Goal: Task Accomplishment & Management: Complete application form

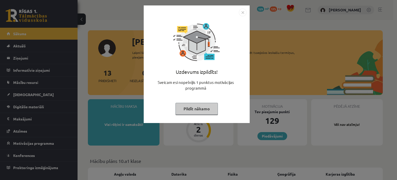
click at [239, 12] on img "Close" at bounding box center [243, 13] width 8 height 8
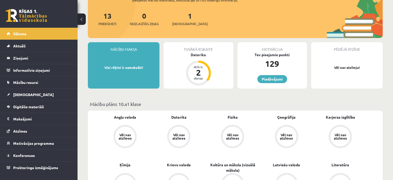
scroll to position [26, 0]
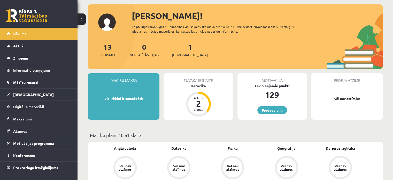
click at [184, 50] on div "1 Ieskaites" at bounding box center [190, 49] width 36 height 16
click at [181, 49] on link "1 Ieskaites" at bounding box center [190, 49] width 36 height 15
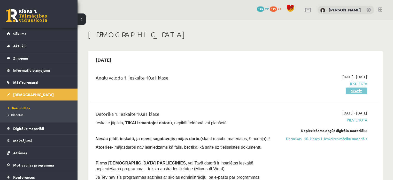
click at [358, 90] on link "Skatīt" at bounding box center [356, 90] width 21 height 7
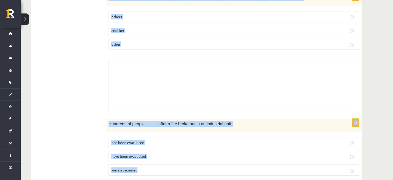
scroll to position [388, 0]
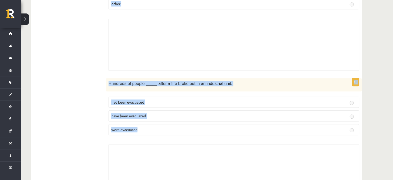
drag, startPoint x: 108, startPoint y: 40, endPoint x: 230, endPoint y: 129, distance: 150.7
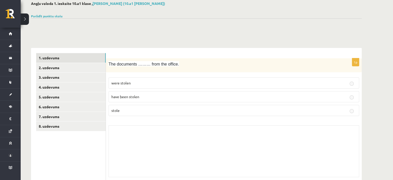
scroll to position [26, 0]
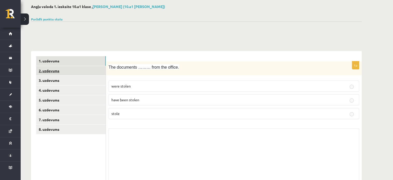
click at [59, 74] on link "2. uzdevums" at bounding box center [71, 71] width 70 height 10
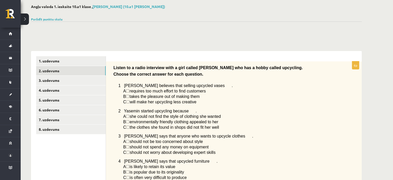
click at [129, 92] on span "☐" at bounding box center [128, 91] width 4 height 4
drag, startPoint x: 130, startPoint y: 96, endPoint x: 130, endPoint y: 99, distance: 3.4
click at [129, 96] on span "☐" at bounding box center [128, 96] width 4 height 4
click at [130, 103] on span "☐" at bounding box center [128, 101] width 4 height 4
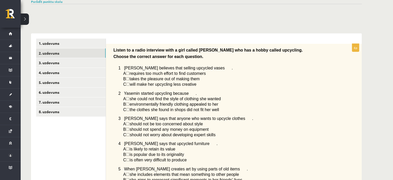
scroll to position [52, 0]
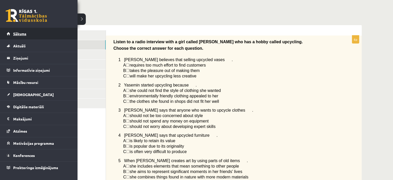
click at [22, 32] on span "Sākums" at bounding box center [19, 33] width 13 height 5
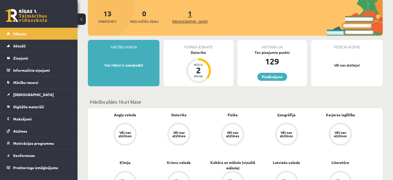
scroll to position [52, 0]
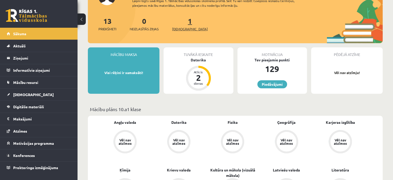
click at [179, 27] on span "[DEMOGRAPHIC_DATA]" at bounding box center [190, 28] width 36 height 5
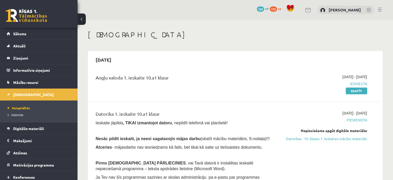
click at [366, 94] on div "Angļu valoda 1. ieskaite 10.a1 klase [DATE] - [DATE] Iesniegta Skatīt" at bounding box center [235, 84] width 290 height 30
click at [364, 93] on div "Angļu valoda 1. ieskaite 10.a1 klase 2025-09-01 - 2025-09-15 Iesniegta Skatīt" at bounding box center [235, 84] width 290 height 30
click at [363, 93] on link "Skatīt" at bounding box center [356, 90] width 21 height 7
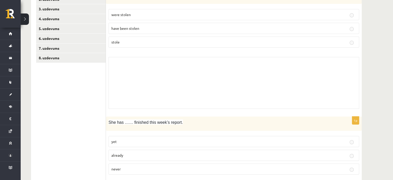
scroll to position [52, 0]
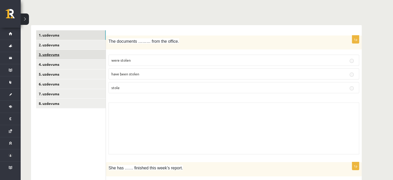
click at [62, 59] on link "3. uzdevums" at bounding box center [71, 55] width 70 height 10
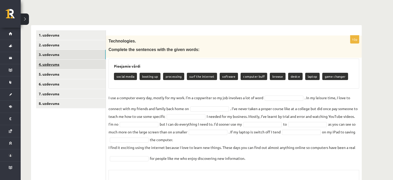
click at [63, 65] on link "4. uzdevums" at bounding box center [71, 64] width 70 height 10
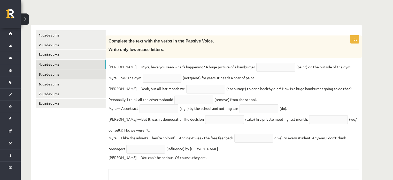
click at [103, 78] on div "**********" at bounding box center [196, 126] width 331 height 203
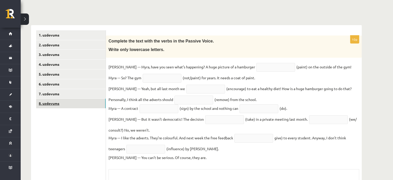
click at [58, 105] on link "8. uzdevums" at bounding box center [71, 103] width 70 height 10
drag, startPoint x: 58, startPoint y: 105, endPoint x: 55, endPoint y: 89, distance: 16.2
click at [58, 98] on ul "1. uzdevums 2. uzdevums 3. uzdevums 4. uzdevums 5. uzdevums 6. uzdevums 7. uzde…" at bounding box center [71, 126] width 70 height 193
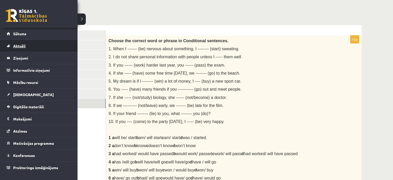
click at [23, 40] on link "Aktuāli" at bounding box center [39, 46] width 64 height 12
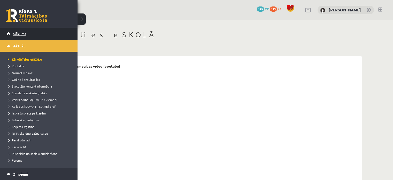
click at [14, 35] on span "Sākums" at bounding box center [19, 33] width 13 height 5
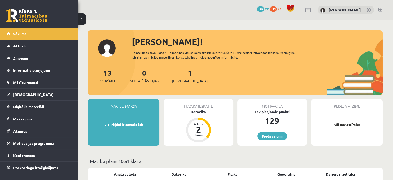
click at [186, 75] on div "1 Ieskaites" at bounding box center [190, 75] width 36 height 16
click at [181, 76] on link "1 Ieskaites" at bounding box center [190, 75] width 36 height 15
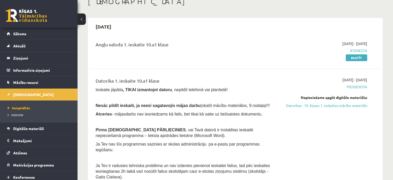
scroll to position [26, 0]
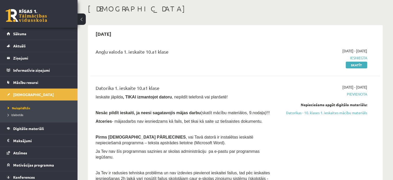
click at [355, 59] on div "[DATE] - [DATE] Iesniegta Skatīt" at bounding box center [324, 57] width 93 height 19
click at [355, 59] on span "Iesniegta" at bounding box center [324, 57] width 85 height 5
click at [356, 65] on link "Skatīt" at bounding box center [356, 65] width 21 height 7
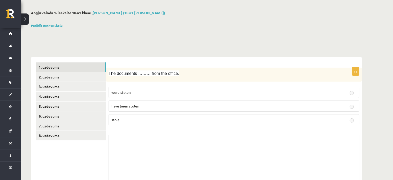
scroll to position [52, 0]
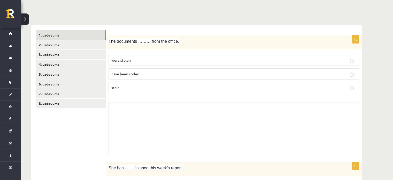
click at [350, 66] on fieldset "were stolen have been stolen stole" at bounding box center [234, 73] width 251 height 43
click at [350, 76] on label "have been stolen" at bounding box center [234, 73] width 251 height 11
click at [352, 86] on fieldset "were stolen have been stolen stole" at bounding box center [234, 73] width 251 height 43
click at [171, 108] on div "Skolotāja pielikums" at bounding box center [234, 128] width 251 height 52
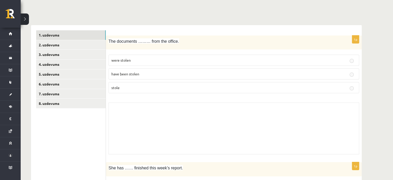
click at [171, 108] on div "Skolotāja pielikums" at bounding box center [234, 128] width 251 height 52
click at [172, 107] on div "Skolotāja pielikums" at bounding box center [234, 128] width 251 height 52
click at [180, 109] on div "Skolotāja pielikums" at bounding box center [234, 128] width 251 height 52
click at [181, 107] on div "Skolotāja pielikums" at bounding box center [234, 128] width 251 height 52
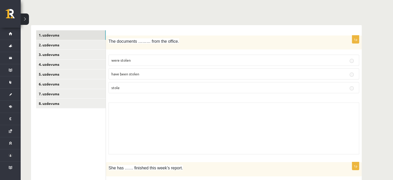
click at [133, 103] on div "Skolotāja pielikums" at bounding box center [234, 128] width 251 height 52
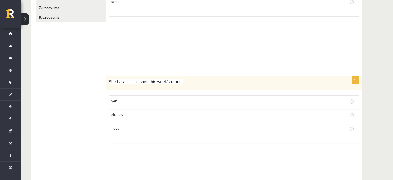
scroll to position [129, 0]
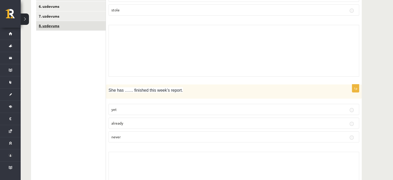
click at [79, 25] on link "8. uzdevums" at bounding box center [71, 26] width 70 height 10
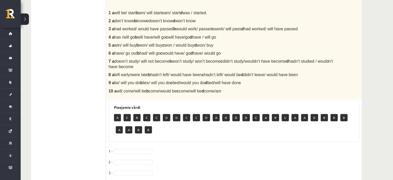
scroll to position [207, 0]
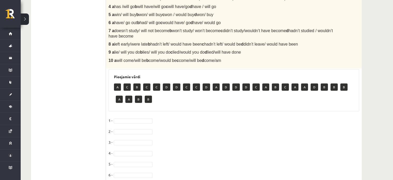
click at [129, 88] on p "C" at bounding box center [127, 86] width 7 height 7
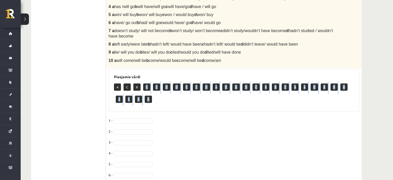
drag, startPoint x: 201, startPoint y: 97, endPoint x: 178, endPoint y: 122, distance: 33.6
click at [214, 118] on div "10p Choose the correct word or phrase in Conditional sentences. 1. When I -----…" at bounding box center [234, 83] width 256 height 406
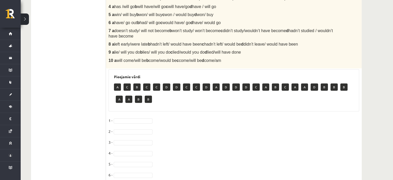
drag, startPoint x: 86, startPoint y: 44, endPoint x: 94, endPoint y: 32, distance: 14.9
click at [91, 39] on ul "1. uzdevums 2. uzdevums 3. uzdevums 4. uzdevums 5. uzdevums 6. uzdevums 7. uzde…" at bounding box center [71, 81] width 70 height 412
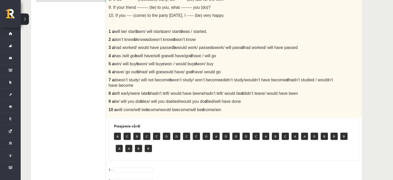
scroll to position [103, 0]
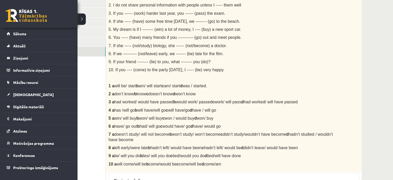
click at [9, 14] on link at bounding box center [26, 15] width 41 height 13
click at [22, 38] on link "Sākums" at bounding box center [39, 34] width 64 height 12
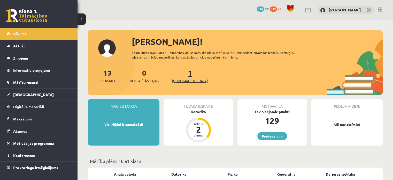
click at [188, 79] on span "[DEMOGRAPHIC_DATA]" at bounding box center [190, 80] width 36 height 5
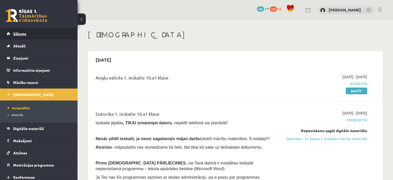
click at [52, 37] on link "Sākums" at bounding box center [39, 34] width 64 height 12
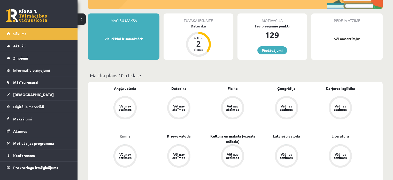
scroll to position [78, 0]
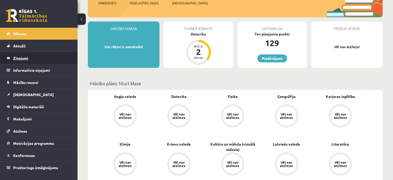
click at [45, 55] on legend "Ziņojumi 0" at bounding box center [42, 58] width 58 height 12
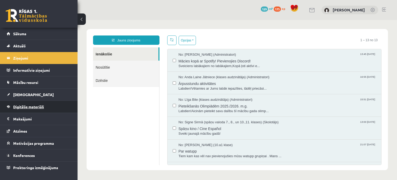
click at [42, 109] on link "Digitālie materiāli" at bounding box center [39, 107] width 64 height 12
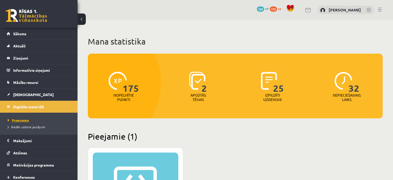
click at [28, 119] on span "Programma" at bounding box center [18, 120] width 21 height 4
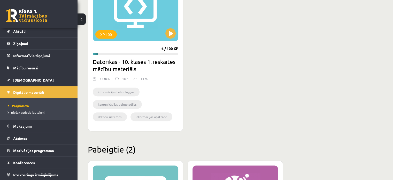
scroll to position [184, 0]
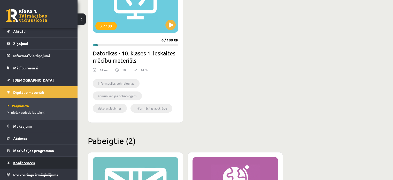
click at [22, 160] on span "Konferences" at bounding box center [24, 162] width 22 height 5
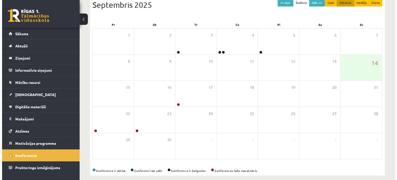
scroll to position [63, 0]
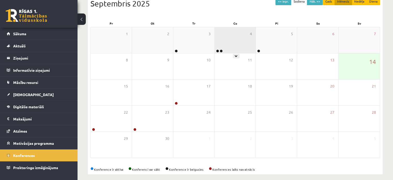
click at [225, 49] on div "4" at bounding box center [235, 40] width 41 height 26
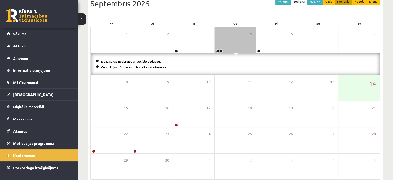
click at [149, 67] on link "Ģeogrāfijas 10. klases 1. ieskaites konference" at bounding box center [134, 67] width 66 height 4
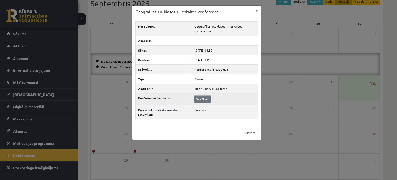
click at [199, 98] on link "Skatīties" at bounding box center [202, 99] width 16 height 7
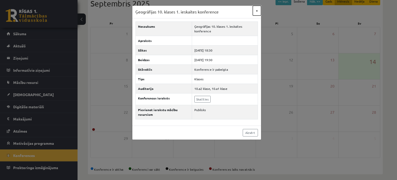
click at [258, 10] on button "×" at bounding box center [257, 11] width 8 height 10
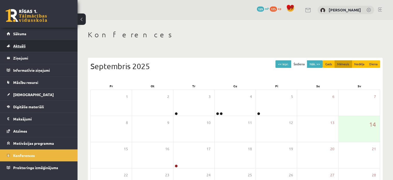
scroll to position [0, 0]
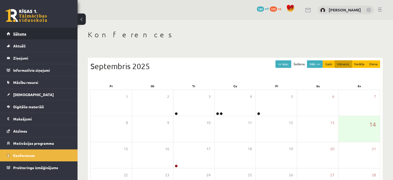
click at [35, 39] on link "Sākums" at bounding box center [39, 34] width 64 height 12
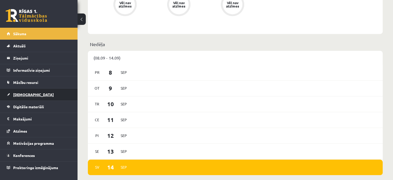
scroll to position [207, 0]
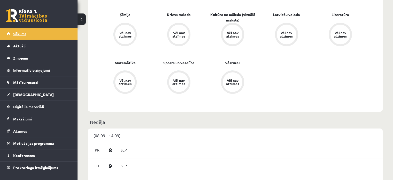
click at [25, 36] on link "Sākums" at bounding box center [39, 34] width 64 height 12
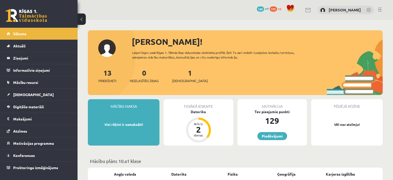
drag, startPoint x: 163, startPoint y: 61, endPoint x: 159, endPoint y: 87, distance: 26.4
click at [159, 88] on div "[PERSON_NAME]! Laipni lūgts savā Rīgas 1. Tālmācības vidusskolas skolnieka prof…" at bounding box center [235, 64] width 295 height 59
click at [247, 68] on div "13 Priekšmeti 0 Neizlasītās ziņas 1 Ieskaites" at bounding box center [235, 81] width 295 height 28
click at [305, 9] on link at bounding box center [308, 10] width 6 height 4
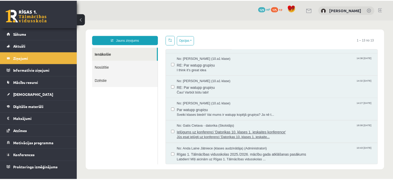
scroll to position [99, 0]
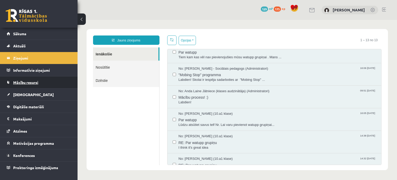
click at [26, 86] on link "Mācību resursi" at bounding box center [39, 82] width 64 height 12
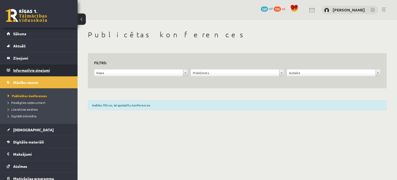
click at [29, 65] on legend "Informatīvie ziņojumi 0" at bounding box center [42, 70] width 58 height 12
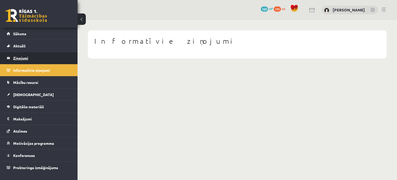
click at [20, 59] on legend "Ziņojumi 0" at bounding box center [42, 58] width 58 height 12
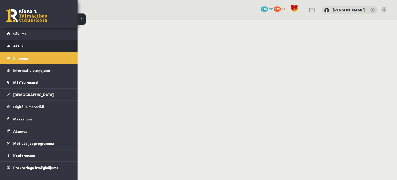
click at [26, 43] on link "Aktuāli" at bounding box center [39, 46] width 64 height 12
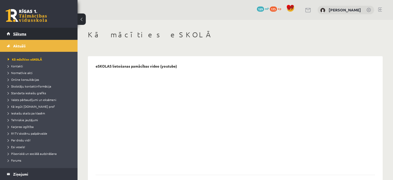
click at [31, 34] on link "Sākums" at bounding box center [39, 34] width 64 height 12
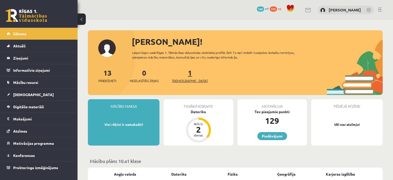
click at [183, 79] on span "[DEMOGRAPHIC_DATA]" at bounding box center [190, 80] width 36 height 5
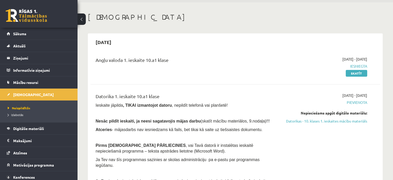
scroll to position [26, 0]
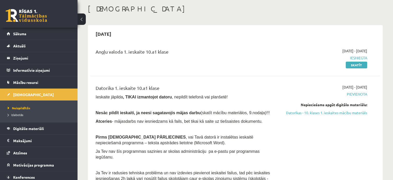
click at [359, 54] on div "[DATE] - [DATE] Iesniegta Skatīt" at bounding box center [324, 57] width 93 height 19
click at [355, 65] on link "Skatīt" at bounding box center [356, 65] width 21 height 7
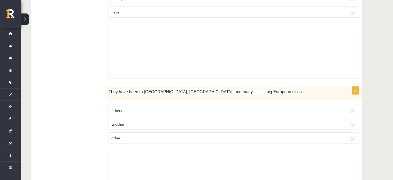
scroll to position [284, 0]
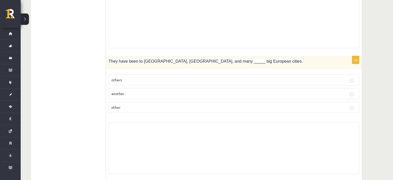
click at [175, 74] on label "others" at bounding box center [234, 79] width 251 height 11
drag, startPoint x: 174, startPoint y: 75, endPoint x: 152, endPoint y: 80, distance: 22.1
click at [172, 77] on label "others" at bounding box center [234, 79] width 251 height 11
click at [152, 80] on p "others" at bounding box center [233, 79] width 245 height 5
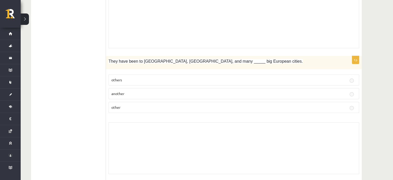
click at [152, 79] on p "others" at bounding box center [233, 79] width 245 height 5
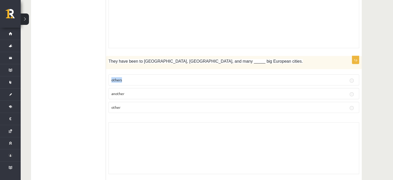
click at [152, 79] on p "others" at bounding box center [233, 79] width 245 height 5
drag, startPoint x: 152, startPoint y: 79, endPoint x: 145, endPoint y: 80, distance: 6.7
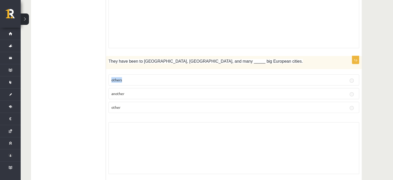
click at [151, 80] on p "others" at bounding box center [233, 79] width 245 height 5
click at [145, 80] on p "others" at bounding box center [233, 79] width 245 height 5
click at [143, 78] on p "others" at bounding box center [233, 79] width 245 height 5
drag, startPoint x: 144, startPoint y: 78, endPoint x: 129, endPoint y: 94, distance: 22.3
click at [135, 87] on fieldset "others another other" at bounding box center [234, 93] width 251 height 43
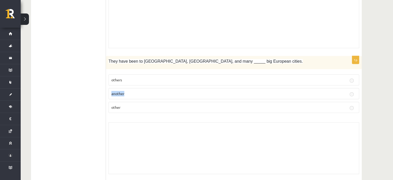
click at [128, 95] on p "another" at bounding box center [233, 93] width 245 height 5
click at [129, 93] on p "another" at bounding box center [233, 93] width 245 height 5
click at [130, 93] on p "another" at bounding box center [233, 93] width 245 height 5
click at [131, 93] on p "another" at bounding box center [233, 93] width 245 height 5
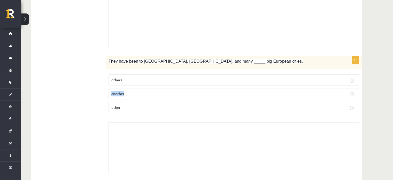
click at [131, 95] on label "another" at bounding box center [234, 93] width 251 height 11
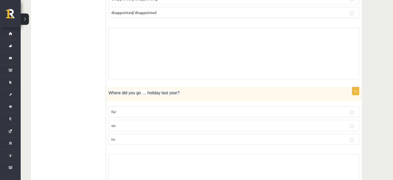
scroll to position [2357, 0]
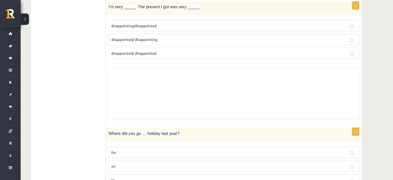
click at [25, 24] on button at bounding box center [25, 18] width 8 height 11
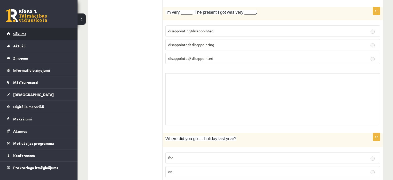
click at [21, 29] on link "Sākums" at bounding box center [39, 34] width 64 height 12
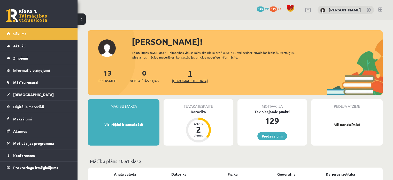
click at [177, 81] on span "[DEMOGRAPHIC_DATA]" at bounding box center [190, 80] width 36 height 5
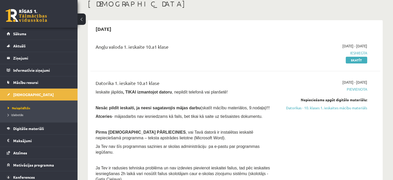
scroll to position [78, 0]
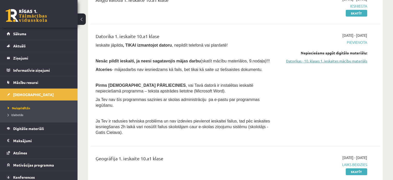
click at [348, 60] on link "Datorikas - 10. klases 1. ieskaites mācību materiāls" at bounding box center [324, 60] width 85 height 5
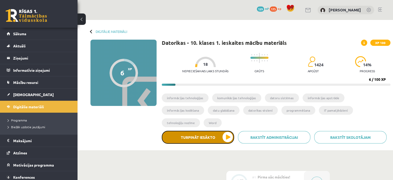
click at [210, 130] on button "Turpināt iesākto" at bounding box center [198, 136] width 72 height 13
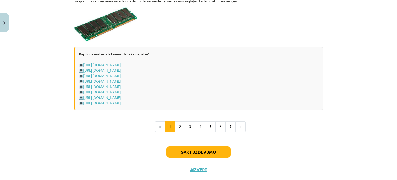
scroll to position [927, 0]
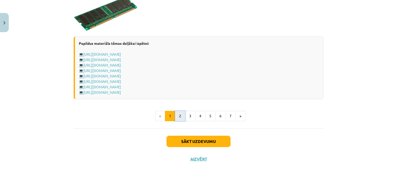
click at [180, 114] on button "2" at bounding box center [180, 116] width 10 height 10
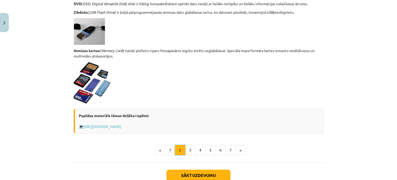
scroll to position [462, 0]
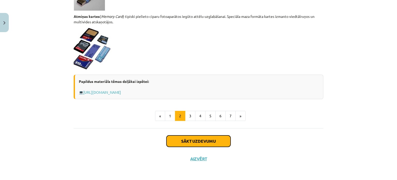
click at [200, 142] on button "Sākt uzdevumu" at bounding box center [198, 140] width 64 height 11
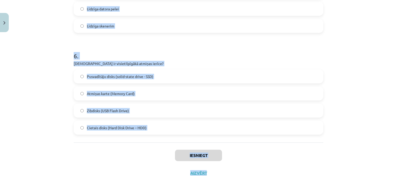
scroll to position [582, 0]
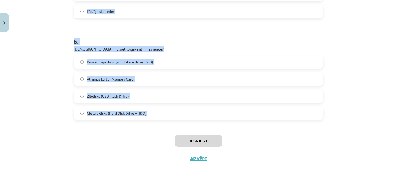
drag, startPoint x: 71, startPoint y: 32, endPoint x: 145, endPoint y: 111, distance: 108.6
copy form "Kurš no šiem datoru tipiem būs visjaudīgākais (spēs apstrādāt visvairāk datus)?…"
click at [87, 112] on span "Cietais disks (Hard Disk Drive – HDD)" at bounding box center [117, 112] width 60 height 5
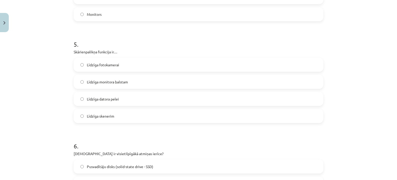
scroll to position [504, 0]
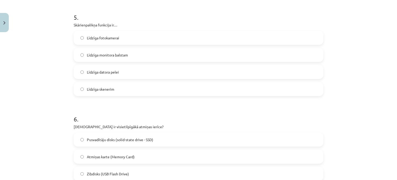
click at [112, 75] on label "Līdzīga datora pelei" at bounding box center [198, 71] width 249 height 13
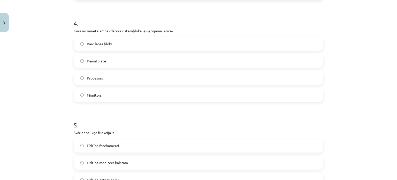
scroll to position [375, 0]
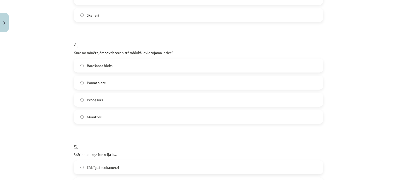
click at [103, 115] on label "Monitors" at bounding box center [198, 116] width 249 height 13
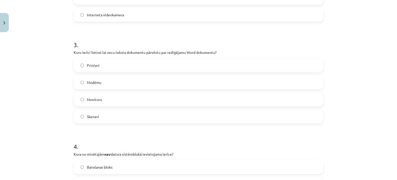
scroll to position [272, 0]
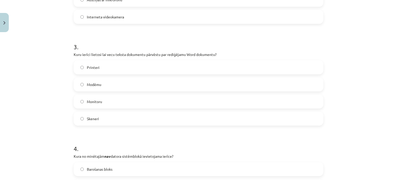
click at [119, 116] on label "Skeneri" at bounding box center [198, 118] width 249 height 13
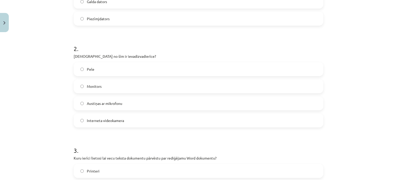
scroll to position [168, 0]
click at [89, 64] on label "Pele" at bounding box center [198, 69] width 249 height 13
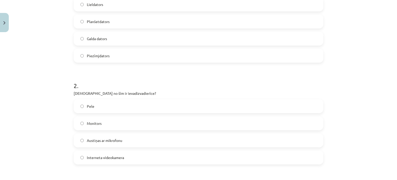
scroll to position [65, 0]
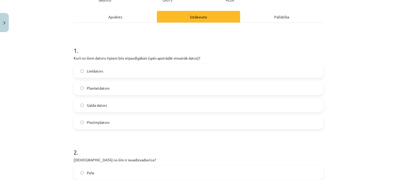
click at [106, 75] on label "Lieldators" at bounding box center [198, 70] width 249 height 13
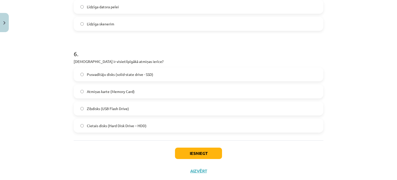
scroll to position [582, 0]
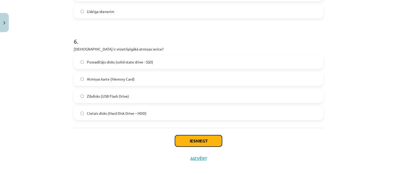
click at [206, 138] on button "Iesniegt" at bounding box center [198, 140] width 47 height 11
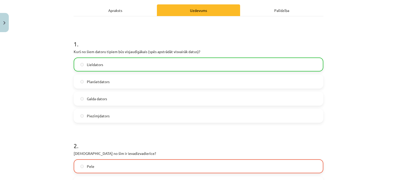
scroll to position [129, 0]
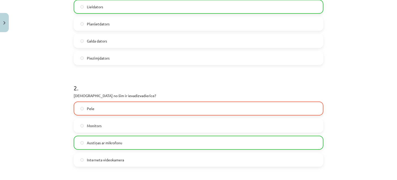
click at [146, 146] on label "Austiņas ar mikrofonu" at bounding box center [198, 142] width 249 height 13
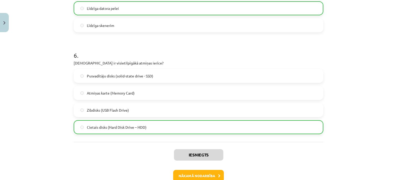
scroll to position [598, 0]
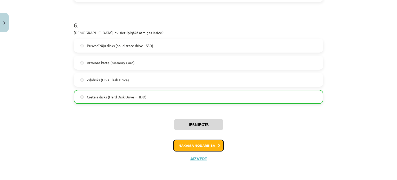
click at [211, 145] on button "Nākamā nodarbība" at bounding box center [198, 145] width 51 height 12
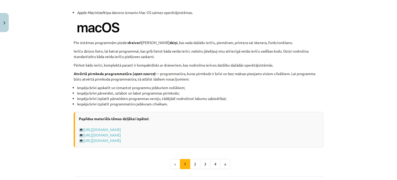
scroll to position [552, 0]
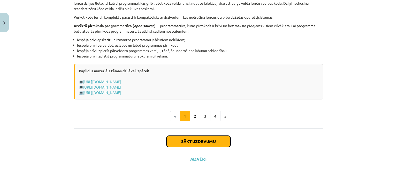
click at [211, 142] on button "Sākt uzdevumu" at bounding box center [198, 140] width 64 height 11
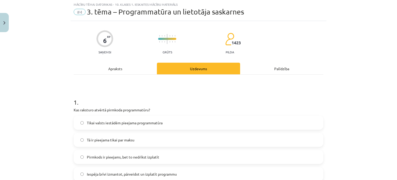
scroll to position [13, 0]
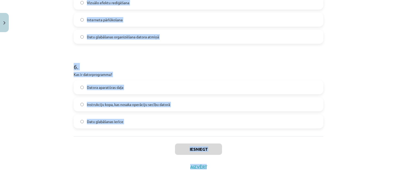
scroll to position [548, 0]
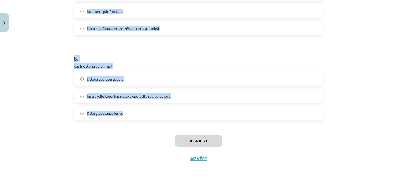
drag, startPoint x: 69, startPoint y: 101, endPoint x: 201, endPoint y: 116, distance: 133.1
copy form "1 . Kas raksturo atvērtā pirmkoda programmatūru? Tikai valsts iestādēm pieejama…"
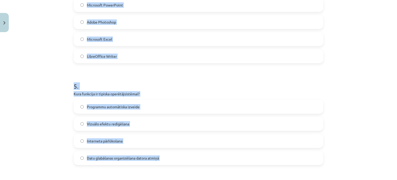
click at [58, 57] on div "Mācību tēma: Datorikas - 10. klases 1. ieskaites mācību materiāls #4 3. tēma – …" at bounding box center [198, 90] width 397 height 180
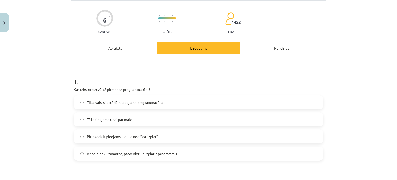
scroll to position [78, 0]
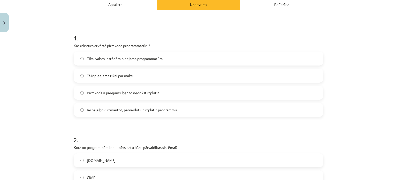
drag, startPoint x: 118, startPoint y: 108, endPoint x: 124, endPoint y: 106, distance: 5.7
click at [118, 108] on span "Iespēja brīvi izmantot, pārveidot un izplatīt programmu" at bounding box center [132, 109] width 90 height 5
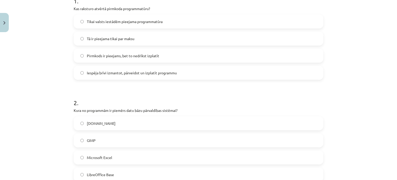
scroll to position [129, 0]
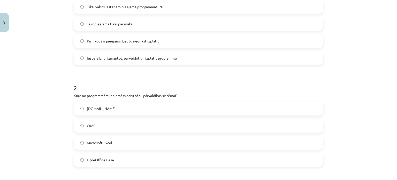
click at [134, 158] on label "LibreOffice Base" at bounding box center [198, 159] width 249 height 13
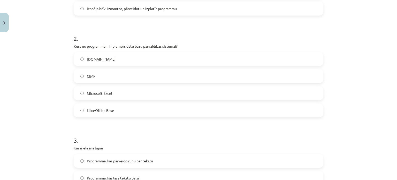
scroll to position [181, 0]
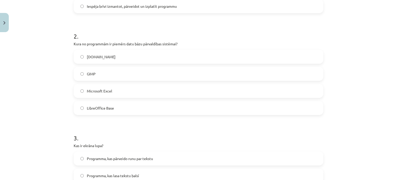
click at [90, 97] on label "Microsoft Excel" at bounding box center [198, 90] width 249 height 13
click at [105, 105] on span "LibreOffice Base" at bounding box center [100, 107] width 27 height 5
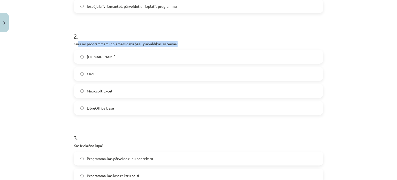
drag, startPoint x: 77, startPoint y: 45, endPoint x: 183, endPoint y: 43, distance: 106.2
click at [183, 43] on p "Kura no programmām ir piemērs datu bāzu pārvaldības sistēmai?" at bounding box center [199, 43] width 250 height 5
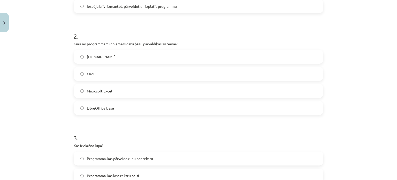
click at [53, 48] on div "Mācību tēma: Datorikas - 10. klases 1. ieskaites mācību materiāls #4 3. tēma – …" at bounding box center [198, 90] width 397 height 180
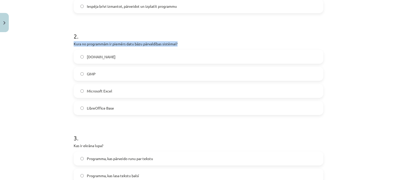
drag, startPoint x: 70, startPoint y: 43, endPoint x: 183, endPoint y: 43, distance: 112.7
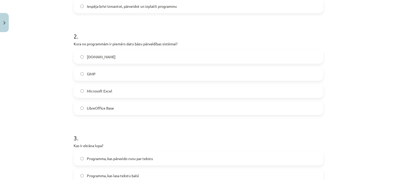
drag, startPoint x: 153, startPoint y: 48, endPoint x: 74, endPoint y: 45, distance: 79.4
click at [74, 45] on p "Kura no programmām ir piemērs datu bāzu pārvaldības sistēmai?" at bounding box center [199, 43] width 250 height 5
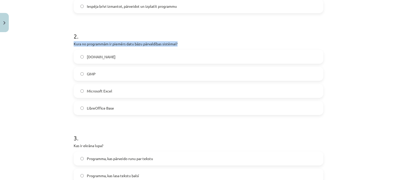
drag, startPoint x: 70, startPoint y: 44, endPoint x: 180, endPoint y: 42, distance: 110.4
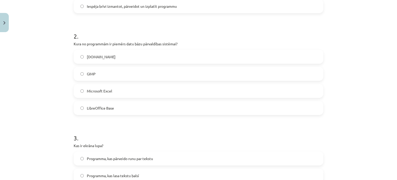
click at [124, 91] on label "Microsoft Excel" at bounding box center [198, 90] width 249 height 13
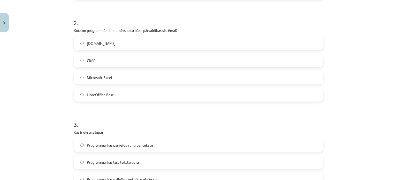
scroll to position [207, 0]
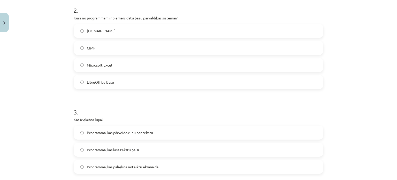
click at [91, 83] on span "LibreOffice Base" at bounding box center [100, 81] width 27 height 5
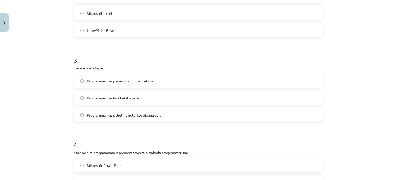
click at [143, 119] on label "Programma, kas palielina noteiktu ekrāna daļu" at bounding box center [198, 114] width 249 height 13
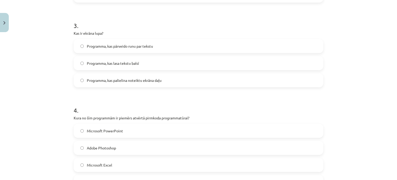
scroll to position [336, 0]
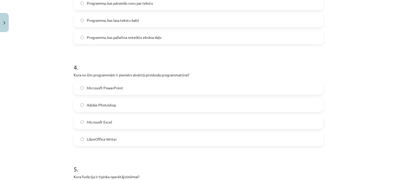
click at [121, 140] on label "LibreOffice Writer" at bounding box center [198, 138] width 249 height 13
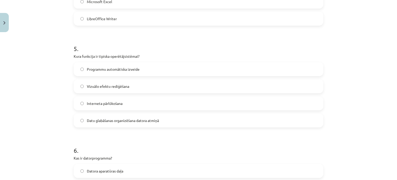
scroll to position [465, 0]
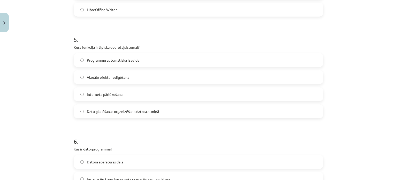
click at [116, 117] on label "Datu glabāšanas organizēšana datora atmiņā" at bounding box center [198, 111] width 249 height 13
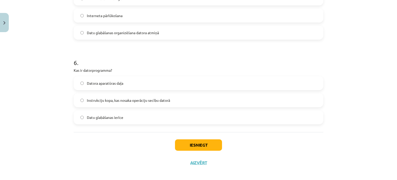
scroll to position [548, 0]
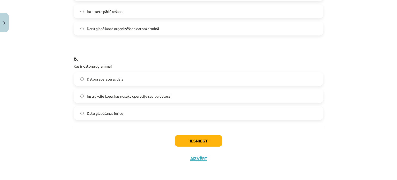
click at [111, 95] on span "Instrukciju kopa, kas nosaka operāciju secību datorā" at bounding box center [128, 95] width 83 height 5
click at [215, 142] on button "Iesniegt" at bounding box center [198, 140] width 47 height 11
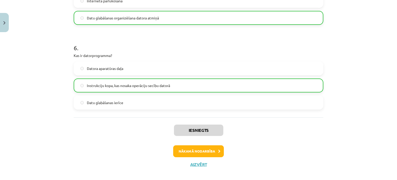
scroll to position [564, 0]
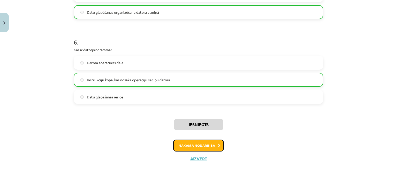
click at [208, 147] on button "Nākamā nodarbība" at bounding box center [198, 145] width 51 height 12
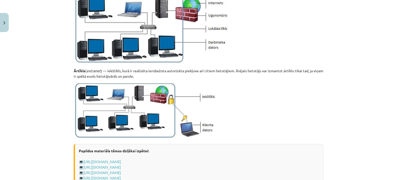
scroll to position [641, 0]
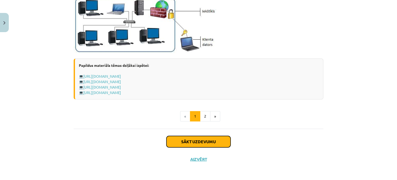
click at [204, 139] on button "Sākt uzdevumu" at bounding box center [198, 141] width 64 height 11
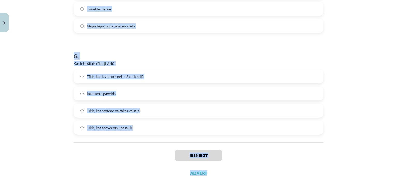
scroll to position [582, 0]
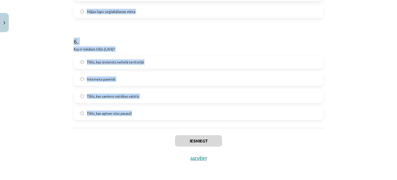
drag, startPoint x: 67, startPoint y: 111, endPoint x: 210, endPoint y: 109, distance: 142.4
click at [210, 109] on div "Mācību tēma: Datorikas - 10. klases 1. ieskaites mācību materiāls #5 4. tēma – …" at bounding box center [198, 90] width 397 height 180
copy form "Kas ir hipersaite (hyperlink)? Tīmekļa lappusē pasvītrots vai izcelts vārds vai…"
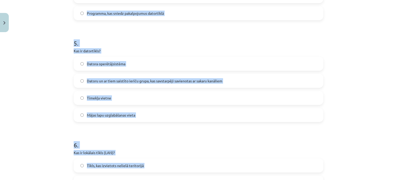
click at [53, 56] on div "Mācību tēma: Datorikas - 10. klases 1. ieskaites mācību materiāls #5 4. tēma – …" at bounding box center [198, 90] width 397 height 180
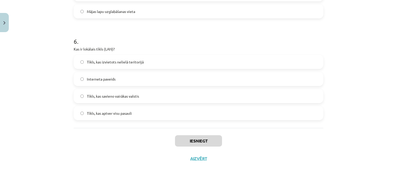
click at [132, 58] on label "Tīkls, kas izvietots nelielā teritorijā" at bounding box center [198, 61] width 249 height 13
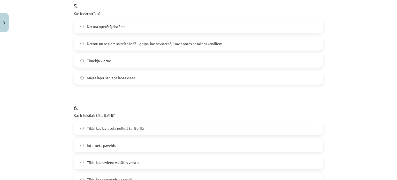
scroll to position [453, 0]
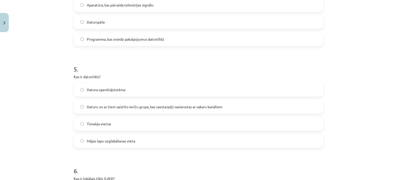
click at [170, 106] on span "Datoru un ar tiem saistīto ierīču grupa, kas savstarpēji savienotas ar sakaru k…" at bounding box center [154, 106] width 135 height 5
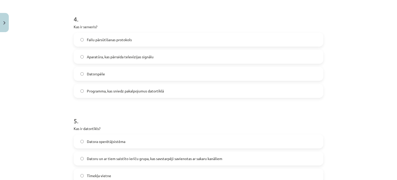
scroll to position [349, 0]
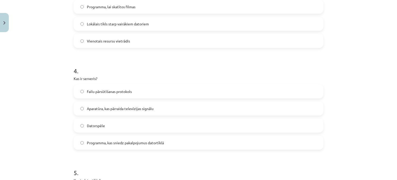
click at [125, 143] on span "Programma, kas sniedz pakalpojumus datortīklā" at bounding box center [125, 142] width 77 height 5
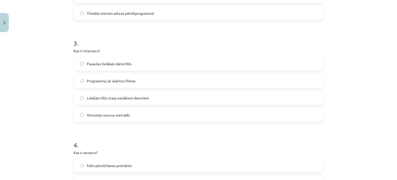
scroll to position [272, 0]
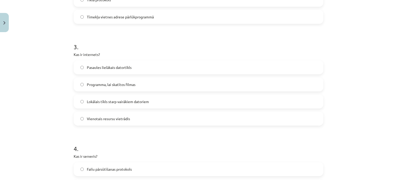
click at [110, 70] on label "Pasaules lielākais datortīkls" at bounding box center [198, 67] width 249 height 13
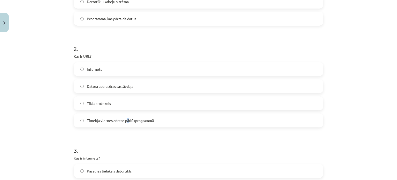
click at [126, 124] on label "Tīmekļa vietnes adrese pārlūkprogrammā" at bounding box center [198, 120] width 249 height 13
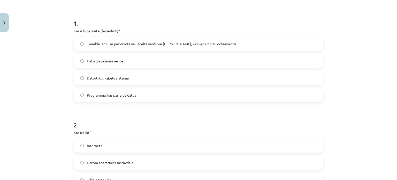
scroll to position [91, 0]
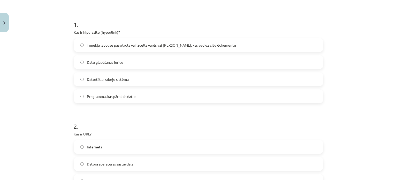
click at [130, 51] on label "Tīmekļa lappusē pasvītrots vai izcelts vārds vai frāze, kas ved uz citu dokumen…" at bounding box center [198, 45] width 249 height 13
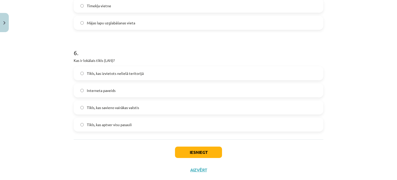
scroll to position [582, 0]
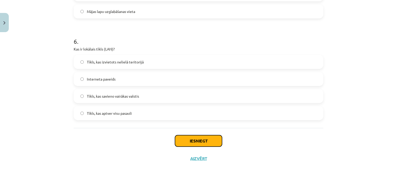
click at [197, 137] on button "Iesniegt" at bounding box center [198, 140] width 47 height 11
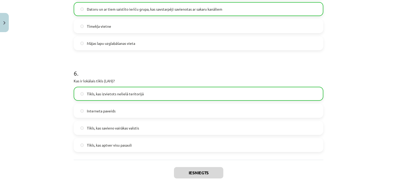
scroll to position [598, 0]
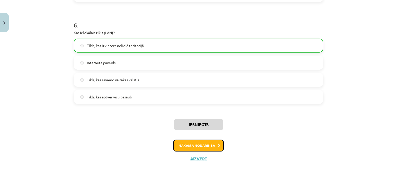
click at [203, 146] on button "Nākamā nodarbība" at bounding box center [198, 145] width 51 height 12
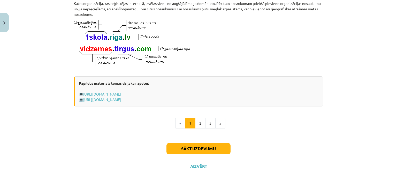
scroll to position [300, 0]
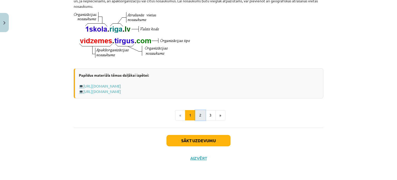
click at [197, 116] on button "2" at bounding box center [200, 115] width 10 height 10
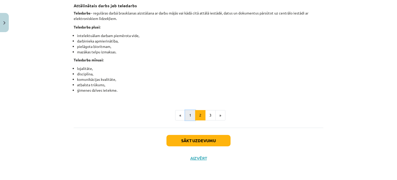
click at [189, 116] on button "1" at bounding box center [190, 115] width 10 height 10
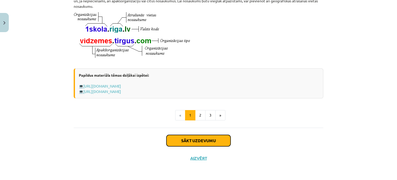
click at [209, 140] on button "Sākt uzdevumu" at bounding box center [198, 140] width 64 height 11
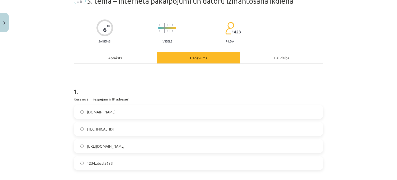
scroll to position [13, 0]
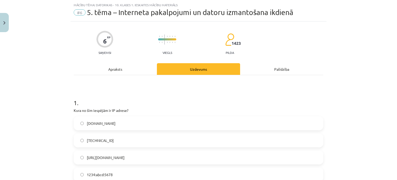
click at [82, 135] on label "192.100.81.101" at bounding box center [198, 140] width 249 height 13
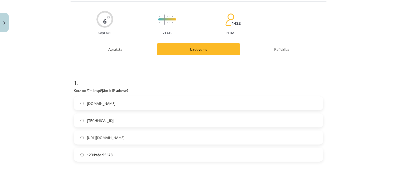
scroll to position [65, 0]
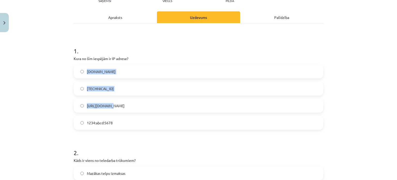
drag, startPoint x: 70, startPoint y: 62, endPoint x: 132, endPoint y: 91, distance: 68.8
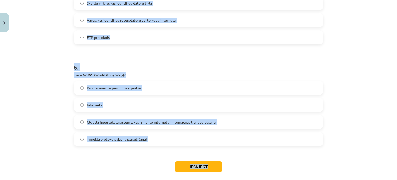
scroll to position [548, 0]
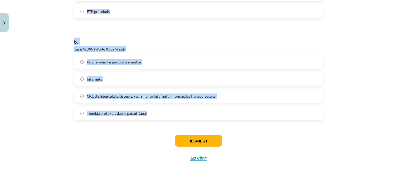
drag, startPoint x: 69, startPoint y: 56, endPoint x: 172, endPoint y: 110, distance: 117.1
copy form "Kura no šīm iespējām ir IP adrese? www.example.com 192.100.81.101 http://IP.com…"
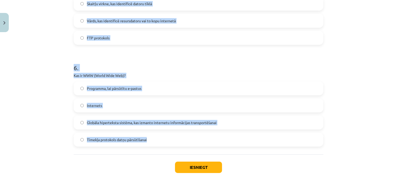
scroll to position [496, 0]
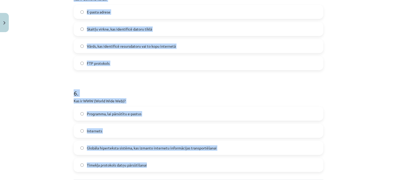
click at [31, 65] on div "Mācību tēma: Datorikas - 10. klases 1. ieskaites mācību materiāls #6 5. tēma – …" at bounding box center [198, 90] width 397 height 180
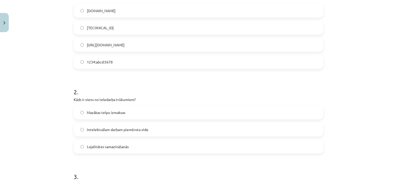
scroll to position [83, 0]
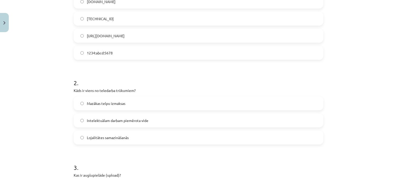
click at [101, 139] on span "Lojalitātes samazināšanās" at bounding box center [108, 137] width 42 height 5
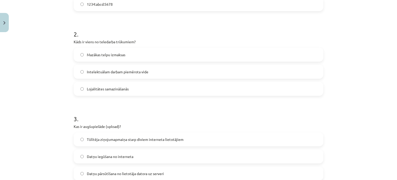
scroll to position [212, 0]
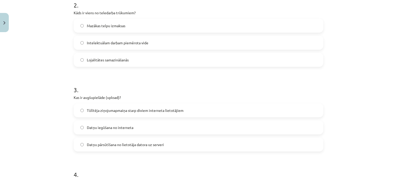
click at [113, 147] on label "Datņu pārsūtīšana no lietotāja datora uz serveri" at bounding box center [198, 144] width 249 height 13
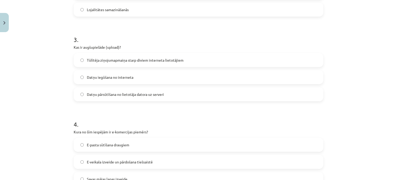
scroll to position [341, 0]
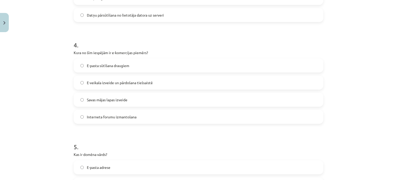
click at [109, 78] on label "E-veikala izveide un pārdošana tiešsaistē" at bounding box center [198, 82] width 249 height 13
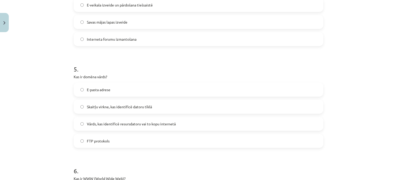
click at [99, 125] on span "Vārds, kas identificē resursdatoru vai to kopu internetā" at bounding box center [131, 123] width 89 height 5
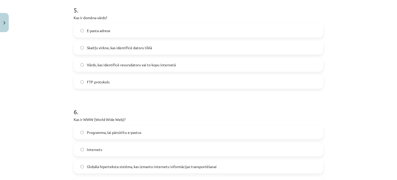
scroll to position [522, 0]
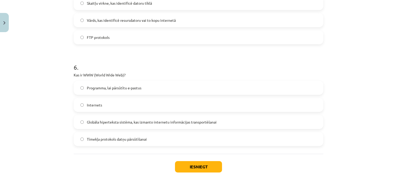
drag, startPoint x: 121, startPoint y: 128, endPoint x: 141, endPoint y: 134, distance: 20.1
click at [122, 128] on label "Globāla hiperteksta sistēma, kas izmanto internetu informācijas transportēšanai" at bounding box center [198, 121] width 249 height 13
click at [199, 169] on button "Iesniegt" at bounding box center [198, 166] width 47 height 11
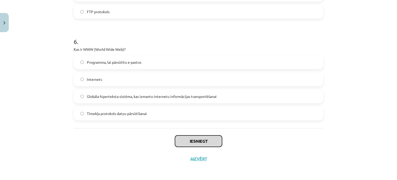
scroll to position [548, 0]
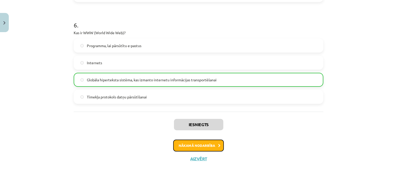
click at [206, 143] on button "Nākamā nodarbība" at bounding box center [198, 145] width 51 height 12
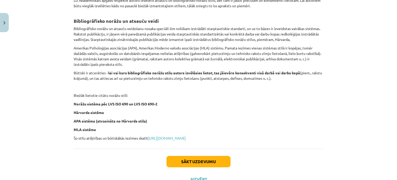
scroll to position [216, 0]
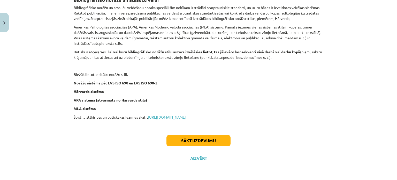
click at [206, 134] on div "Sākt uzdevumu Aizvērt" at bounding box center [199, 145] width 250 height 36
click at [206, 137] on button "Sākt uzdevumu" at bounding box center [198, 140] width 64 height 11
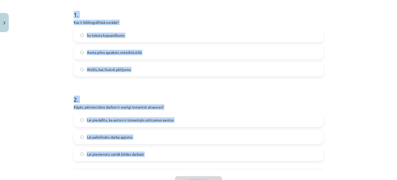
scroll to position [142, 0]
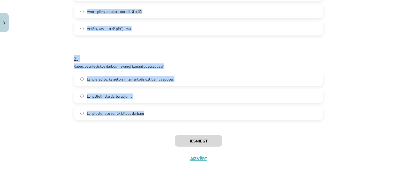
drag, startPoint x: 64, startPoint y: 28, endPoint x: 177, endPoint y: 112, distance: 141.4
click at [197, 114] on div "Mācību tēma: Datorikas - 10. klases 1. ieskaites mācību materiāls #7 6. tēma – …" at bounding box center [198, 90] width 397 height 180
copy form "1 . Kas ir bibliogrāfiskā norāde? Īss teksta kopsavilkums Avota pilns apraksts …"
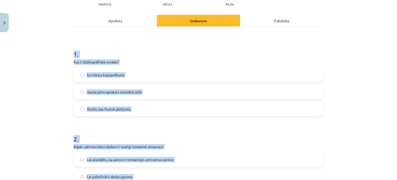
scroll to position [64, 0]
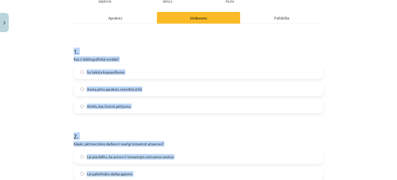
click at [50, 41] on div "Mācību tēma: Datorikas - 10. klases 1. ieskaites mācību materiāls #7 6. tēma – …" at bounding box center [198, 90] width 397 height 180
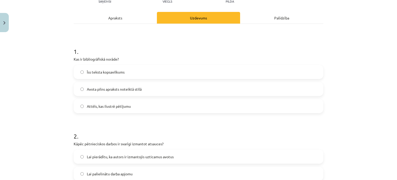
click at [121, 90] on span "Avota pilns apraksts noteiktā stilā" at bounding box center [114, 88] width 55 height 5
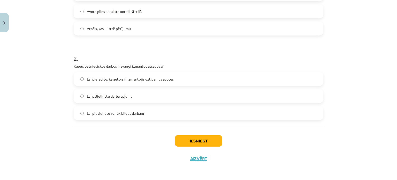
click at [105, 81] on span "Lai pierādītu, ka autors ir izmantojis uzticamus avotus" at bounding box center [130, 78] width 87 height 5
click at [209, 141] on button "Iesniegt" at bounding box center [198, 140] width 47 height 11
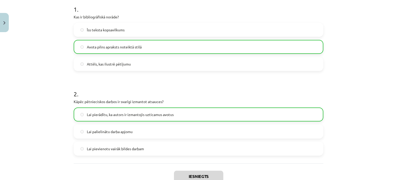
scroll to position [158, 0]
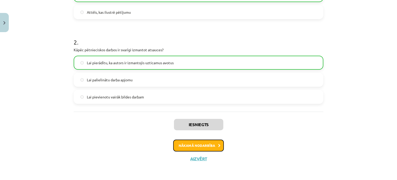
click at [205, 146] on button "Nākamā nodarbība" at bounding box center [198, 145] width 51 height 12
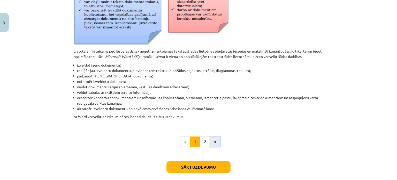
click at [211, 143] on button "»" at bounding box center [215, 141] width 10 height 10
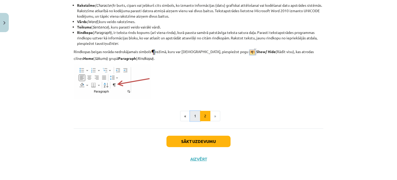
click at [190, 114] on button "1" at bounding box center [195, 116] width 10 height 10
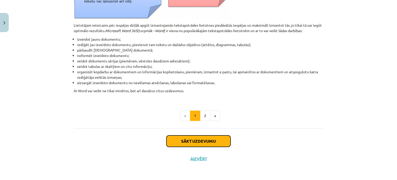
click at [205, 141] on button "Sākt uzdevumu" at bounding box center [198, 140] width 64 height 11
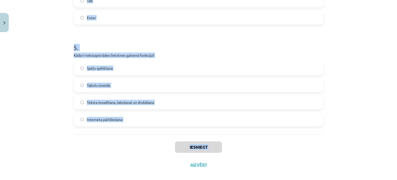
scroll to position [463, 0]
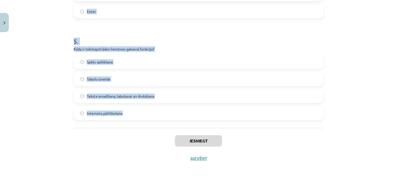
drag, startPoint x: 71, startPoint y: 30, endPoint x: 133, endPoint y: 109, distance: 100.4
copy form "Kas veido tekstu? Tikai burti Krāsas un formas Rakstzīmes, vārdi un teikumi Att…"
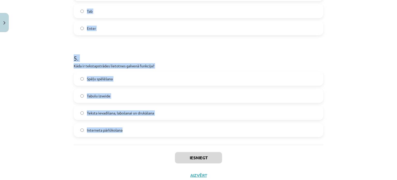
scroll to position [437, 0]
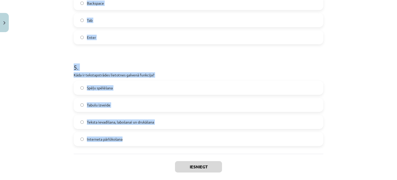
click at [50, 109] on div "Mācību tēma: Datorikas - 10. klases 1. ieskaites mācību materiāls #8 7. tema – …" at bounding box center [198, 90] width 397 height 180
click at [75, 121] on label "Teksta ievadīšana, labošanai un drukāšana" at bounding box center [198, 121] width 249 height 13
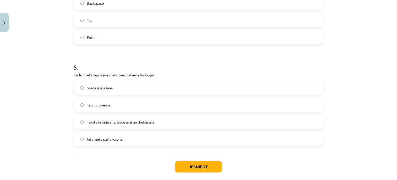
scroll to position [386, 0]
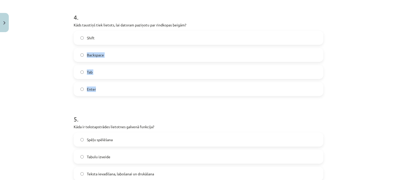
drag, startPoint x: 97, startPoint y: 42, endPoint x: 101, endPoint y: 85, distance: 43.6
click at [101, 84] on div "Shift Backspace Tab Enter" at bounding box center [199, 63] width 250 height 65
click at [104, 95] on div "Enter" at bounding box center [199, 89] width 250 height 14
click at [92, 87] on span "Enter" at bounding box center [91, 88] width 9 height 5
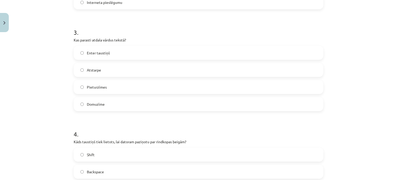
scroll to position [257, 0]
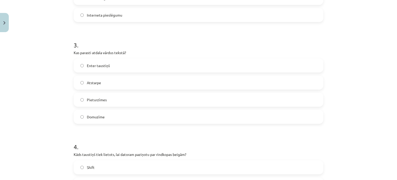
click at [101, 87] on label "Atstarpe" at bounding box center [198, 82] width 249 height 13
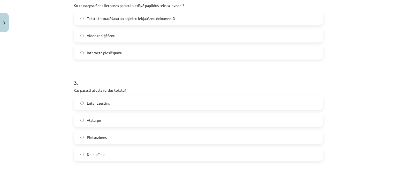
scroll to position [179, 0]
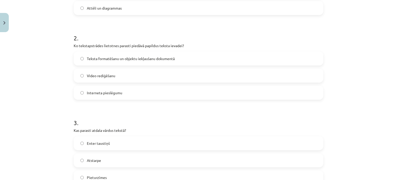
click at [102, 63] on label "Teksta formatēšanu un objektu iekļaušanu dokumentā" at bounding box center [198, 58] width 249 height 13
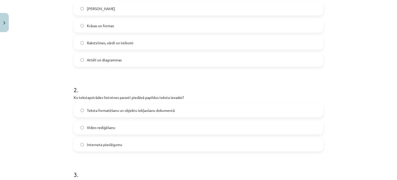
scroll to position [50, 0]
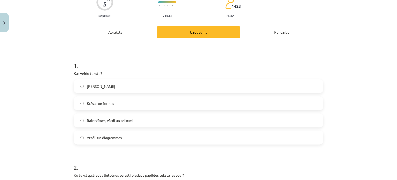
click at [136, 120] on label "Rakstzīmes, vārdi un teikumi" at bounding box center [198, 120] width 249 height 13
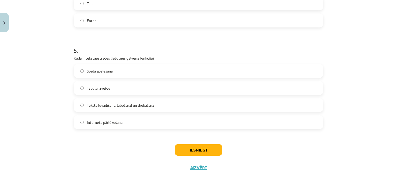
scroll to position [463, 0]
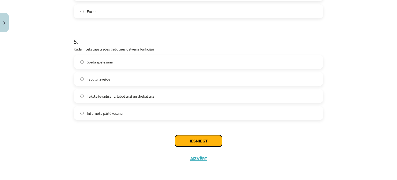
click at [192, 137] on button "Iesniegt" at bounding box center [198, 140] width 47 height 11
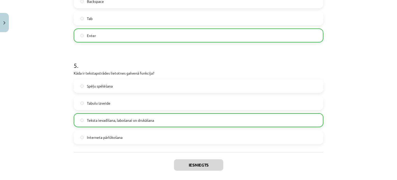
scroll to position [480, 0]
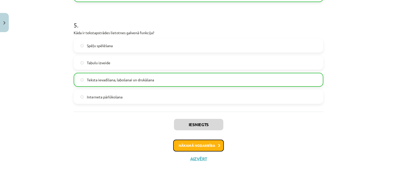
click at [217, 142] on button "Nākamā nodarbība" at bounding box center [198, 145] width 51 height 12
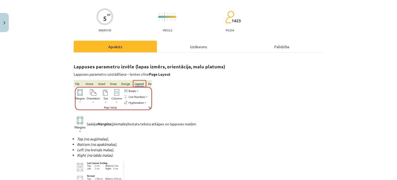
scroll to position [0, 0]
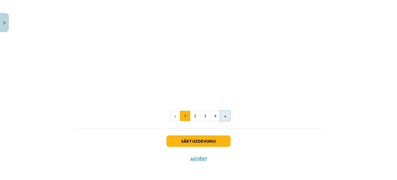
click at [226, 117] on button "»" at bounding box center [225, 116] width 10 height 10
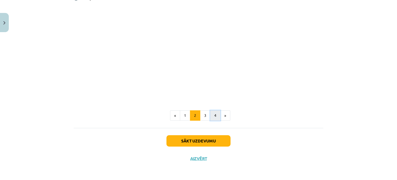
click at [213, 116] on button "4" at bounding box center [215, 115] width 10 height 10
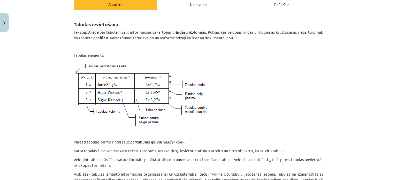
click at [192, 8] on div "Uzdevums" at bounding box center [198, 4] width 83 height 12
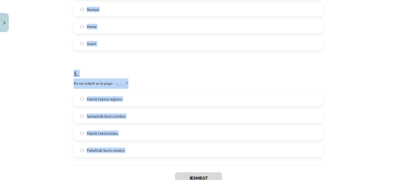
scroll to position [452, 0]
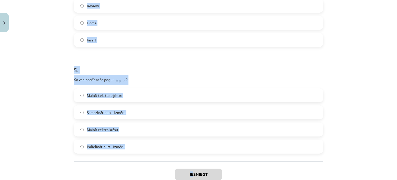
drag, startPoint x: 69, startPoint y: 107, endPoint x: 128, endPoint y: 149, distance: 72.4
copy form "Kāds ir rezultāts, ja lieto "tOGGLE cASE" opciju teksta formatēšanai? Lielie bu…"
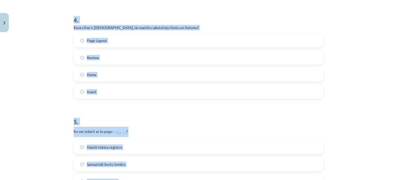
click at [48, 64] on div "Mācību tēma: Datorikas - 10. klases 1. ieskaites mācību materiāls #9 8. tēma – …" at bounding box center [198, 90] width 397 height 180
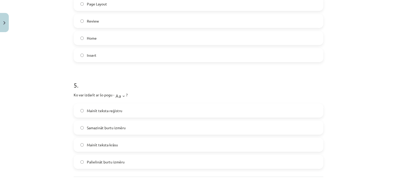
scroll to position [478, 0]
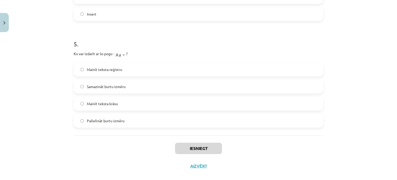
click at [141, 120] on label "Palielināt burtu izmēru" at bounding box center [198, 120] width 249 height 13
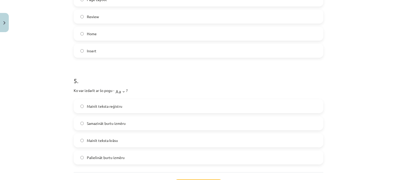
scroll to position [400, 0]
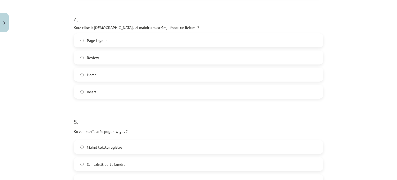
click at [101, 75] on label "Home" at bounding box center [198, 74] width 249 height 13
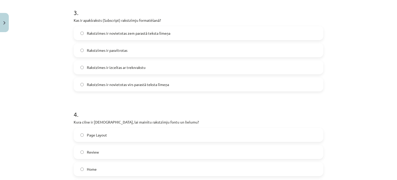
scroll to position [297, 0]
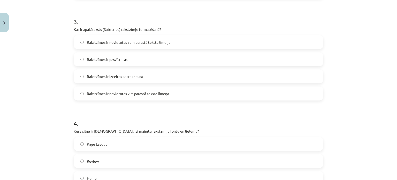
click at [132, 94] on span "Rakstzīmes ir novietotas virs parastā teksta līmeņa" at bounding box center [128, 93] width 82 height 5
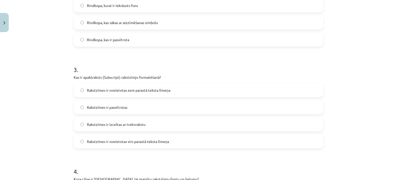
scroll to position [271, 0]
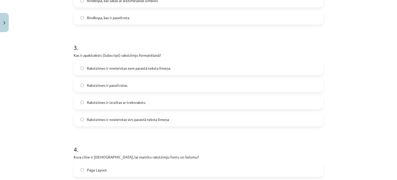
click at [167, 63] on label "Rakstzīmes ir novietotas zem parastā teksta līmeņa" at bounding box center [198, 68] width 249 height 13
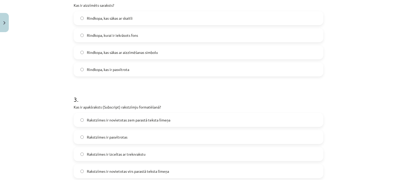
scroll to position [168, 0]
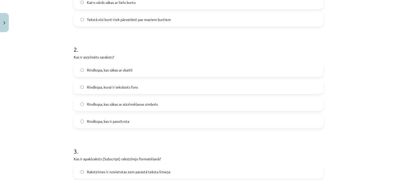
click at [143, 105] on span "Rindkopa, kas sākas ar aizzīmēšanas simbolu" at bounding box center [122, 103] width 71 height 5
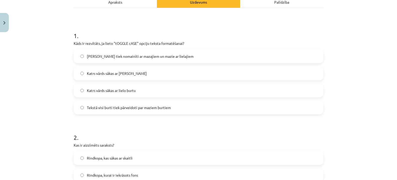
scroll to position [39, 0]
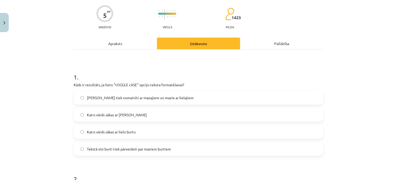
click at [125, 88] on div "1 . Kāds ir rezultāts, ja lieto "tOGGLE cASE" opciju teksta formatēšanai? Lieli…" at bounding box center [199, 109] width 250 height 91
click at [134, 95] on span "Lielie burti tiek nomainīti ar mazajiem un mazie ar lielajiem" at bounding box center [140, 97] width 107 height 5
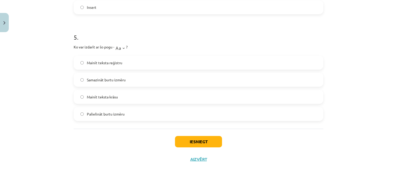
scroll to position [485, 0]
click at [216, 138] on button "Iesniegt" at bounding box center [198, 140] width 47 height 11
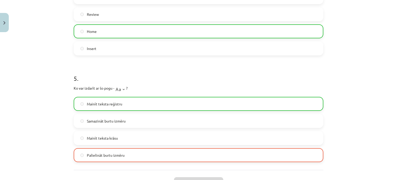
scroll to position [502, 0]
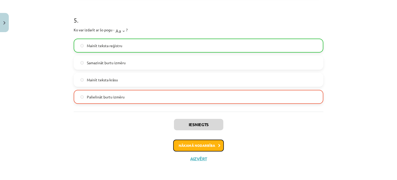
click at [205, 149] on button "Nākamā nodarbība" at bounding box center [198, 145] width 51 height 12
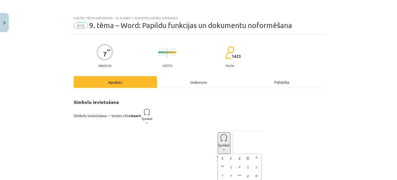
scroll to position [0, 0]
click at [79, 25] on span "#10" at bounding box center [81, 25] width 14 height 6
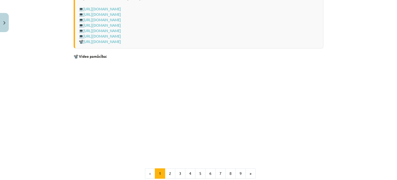
scroll to position [1097, 0]
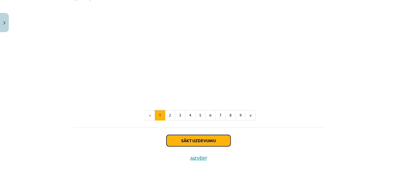
click at [226, 142] on button "Sākt uzdevumu" at bounding box center [198, 140] width 64 height 11
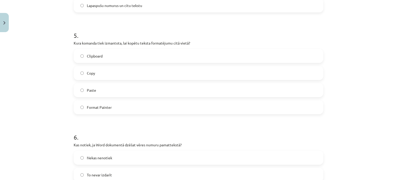
scroll to position [649, 0]
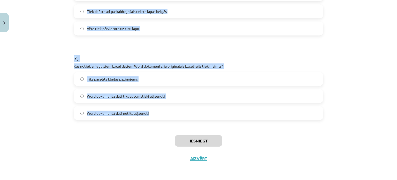
drag, startPoint x: 69, startPoint y: 47, endPoint x: 160, endPoint y: 124, distance: 119.0
copy form "1 . Kurā cilnē var ievietot satura rādītāju Word dokumentā? Home References For…"
click at [156, 115] on label "Word dokumentā dati netiks atjaunoti" at bounding box center [198, 112] width 249 height 13
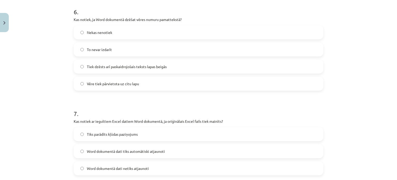
scroll to position [572, 0]
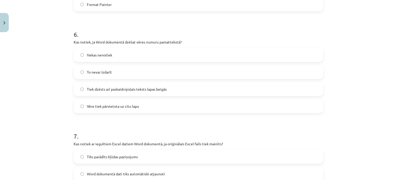
click at [129, 92] on label "Tiek dzēsts arī paskaidrojošais teksts lapas beigās" at bounding box center [198, 88] width 249 height 13
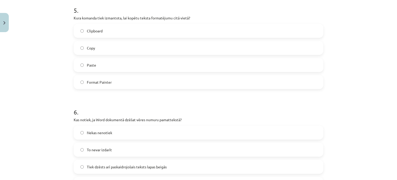
scroll to position [443, 0]
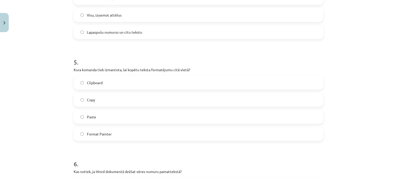
click at [136, 136] on label "Format Painter" at bounding box center [198, 133] width 249 height 13
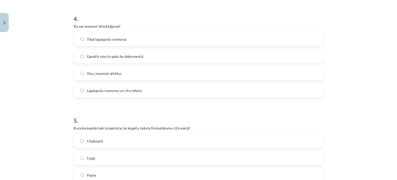
scroll to position [365, 0]
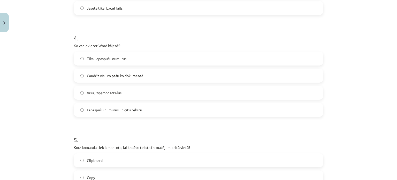
click at [116, 78] on span "Gandrīz visu to pašu ko dokumentā" at bounding box center [115, 75] width 56 height 5
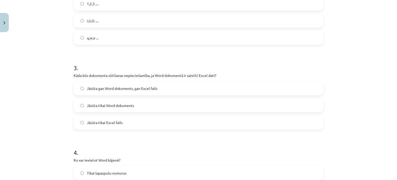
scroll to position [236, 0]
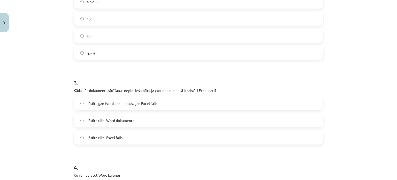
click at [129, 109] on div "Jāsūta gan Word dokuments, gan Excel fails" at bounding box center [199, 103] width 250 height 14
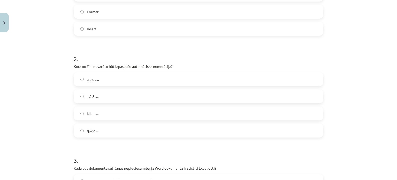
click at [94, 132] on span "q,w,e ..." at bounding box center [93, 130] width 12 height 5
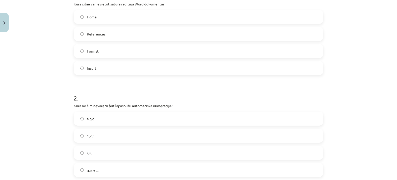
scroll to position [81, 0]
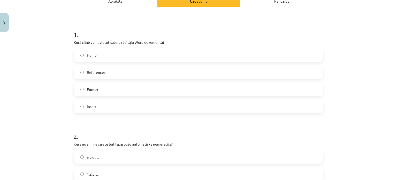
click at [114, 74] on label "References" at bounding box center [198, 72] width 249 height 13
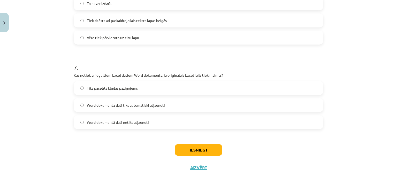
scroll to position [649, 0]
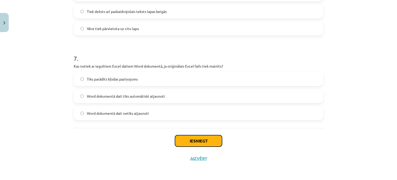
click at [203, 144] on button "Iesniegt" at bounding box center [198, 140] width 47 height 11
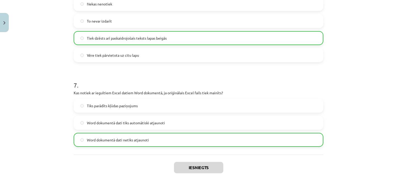
scroll to position [666, 0]
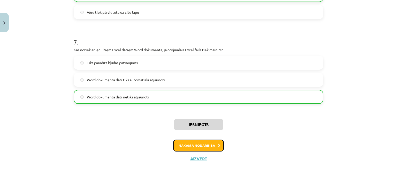
click at [203, 144] on button "Nākamā nodarbība" at bounding box center [198, 145] width 51 height 12
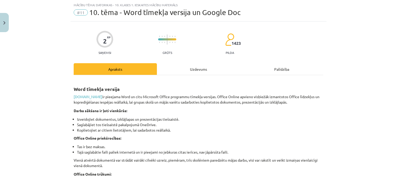
scroll to position [0, 0]
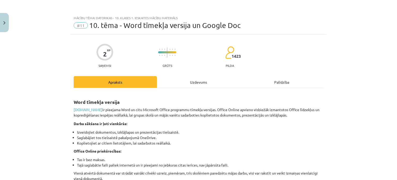
click at [78, 26] on span "#11" at bounding box center [81, 25] width 14 height 6
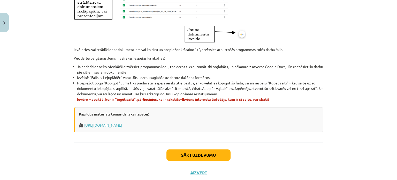
scroll to position [319, 0]
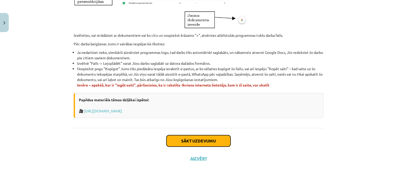
click at [210, 141] on button "Sākt uzdevumu" at bounding box center [198, 140] width 64 height 11
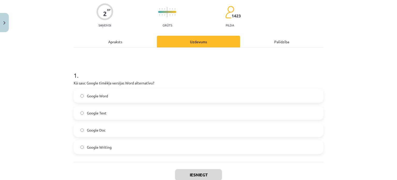
scroll to position [74, 0]
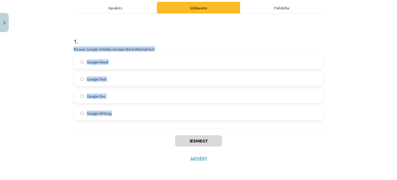
drag, startPoint x: 91, startPoint y: 47, endPoint x: 175, endPoint y: 116, distance: 108.4
click at [175, 116] on div "Mācību tēma: Datorikas - 10. klases 1. ieskaites mācību materiāls #11 10. tēma …" at bounding box center [198, 90] width 397 height 180
copy div "Kā sauc Google tīmēkļa versijas Word alternatīvu? Google Word Google Text Googl…"
click at [113, 93] on label "Google Doc" at bounding box center [198, 95] width 249 height 13
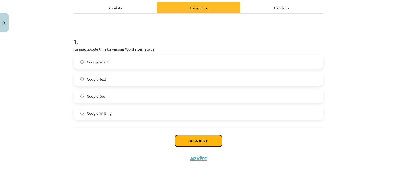
click at [198, 139] on button "Iesniegt" at bounding box center [198, 140] width 47 height 11
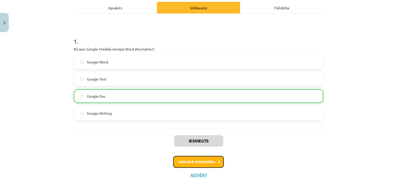
click at [207, 159] on button "Nākamā nodarbība" at bounding box center [198, 162] width 51 height 12
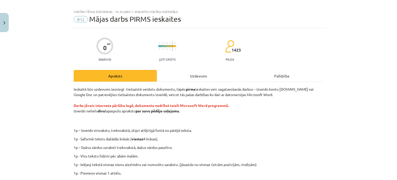
scroll to position [0, 0]
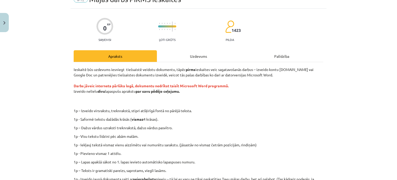
click at [199, 58] on div "Uzdevums" at bounding box center [198, 56] width 83 height 12
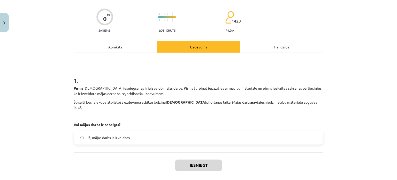
scroll to position [54, 0]
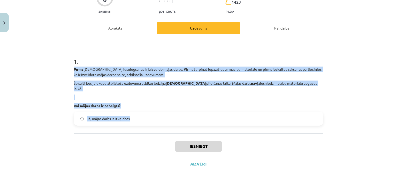
drag, startPoint x: 72, startPoint y: 66, endPoint x: 211, endPoint y: 106, distance: 144.3
click at [211, 106] on div "1 . Pirms ieskaites iesniegšanas ir jāizveido mājas darbs. Pirms turpināt iepaz…" at bounding box center [199, 87] width 250 height 76
click at [207, 142] on button "Iesniegt" at bounding box center [198, 145] width 47 height 11
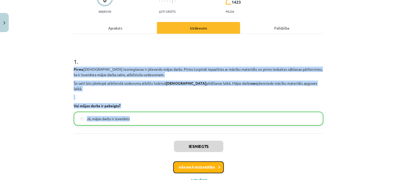
click at [207, 165] on button "Nākamā nodarbība" at bounding box center [198, 167] width 51 height 12
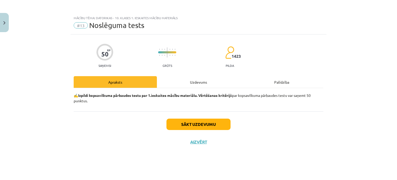
scroll to position [0, 0]
click at [199, 81] on div "Uzdevums" at bounding box center [198, 82] width 83 height 12
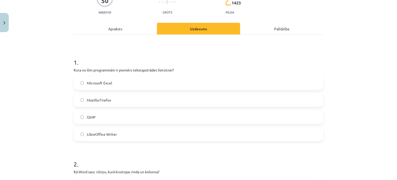
scroll to position [26, 0]
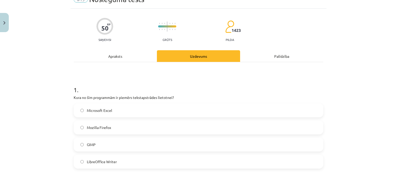
click at [105, 58] on div "Apraksts" at bounding box center [115, 56] width 83 height 12
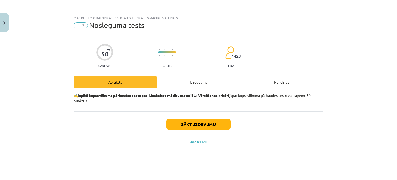
scroll to position [0, 0]
click at [198, 81] on div "Uzdevums" at bounding box center [198, 82] width 83 height 12
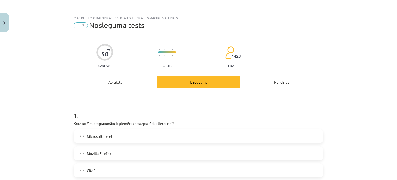
click at [102, 76] on div "Apraksts" at bounding box center [115, 82] width 83 height 12
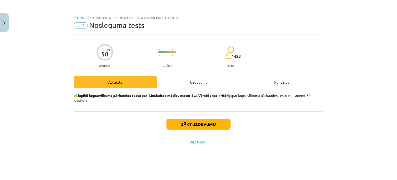
click at [182, 80] on div "Uzdevums" at bounding box center [198, 82] width 83 height 12
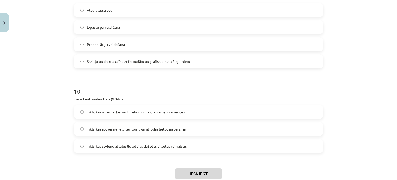
scroll to position [978, 0]
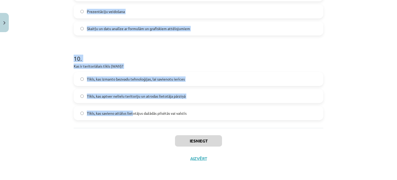
drag, startPoint x: 64, startPoint y: 102, endPoint x: 115, endPoint y: 124, distance: 55.6
click at [130, 126] on div "Mācību tēma: Datorikas - 10. klases 1. ieskaites mācību materiāls #13 Noslēguma…" at bounding box center [198, 90] width 397 height 180
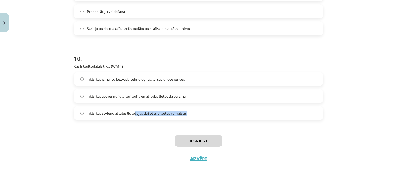
drag, startPoint x: 132, startPoint y: 114, endPoint x: 224, endPoint y: 118, distance: 91.8
click at [224, 118] on label "Tīkls, kas savieno attālus lietotājus dažādās pilsētās vai valstīs" at bounding box center [198, 112] width 249 height 13
click at [187, 117] on label "Tīkls, kas savieno attālus lietotājus dažādās pilsētās vai valstīs" at bounding box center [198, 112] width 249 height 13
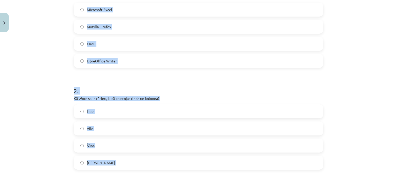
scroll to position [0, 0]
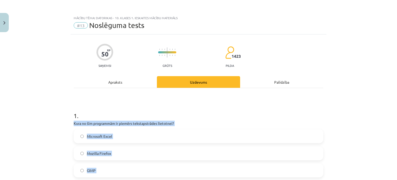
drag, startPoint x: 184, startPoint y: 114, endPoint x: 69, endPoint y: 120, distance: 114.6
copy form "Kura no šīm programmām ir piemērs tekstapstrādes lietotnei? Microsoft Excel Moz…"
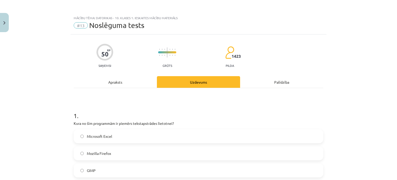
click at [42, 107] on div "Mācību tēma: Datorikas - 10. klases 1. ieskaites mācību materiāls #13 Noslēguma…" at bounding box center [198, 90] width 397 height 180
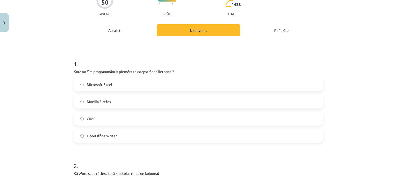
click at [131, 134] on label "LibreOffice Writer" at bounding box center [198, 135] width 249 height 13
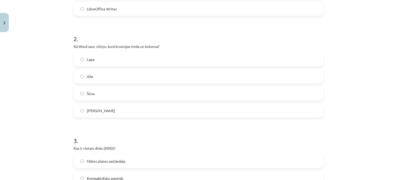
scroll to position [181, 0]
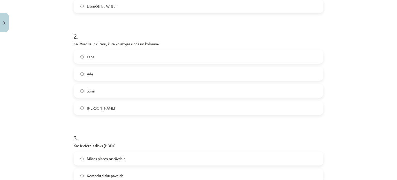
click at [91, 87] on label "Šūna" at bounding box center [198, 90] width 249 height 13
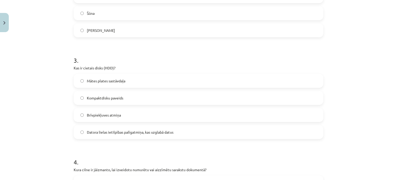
click at [128, 131] on span "Datora lielas ietilpības palīgatmiņa, kas uzglabā datus" at bounding box center [130, 131] width 87 height 5
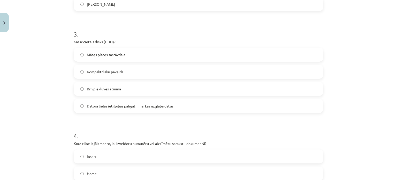
scroll to position [336, 0]
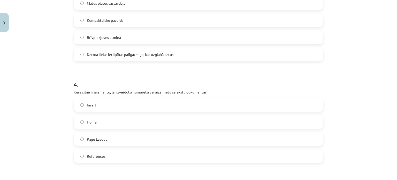
click at [111, 120] on label "Home" at bounding box center [198, 121] width 249 height 13
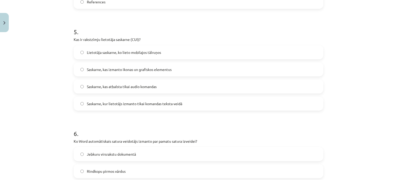
scroll to position [491, 0]
click at [120, 99] on label "Saskarne, kur lietotājs izmanto tikai komandas teksta veidā" at bounding box center [198, 102] width 249 height 13
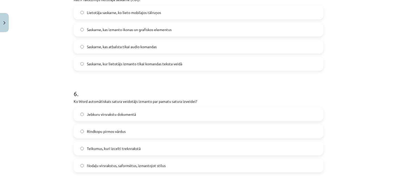
scroll to position [568, 0]
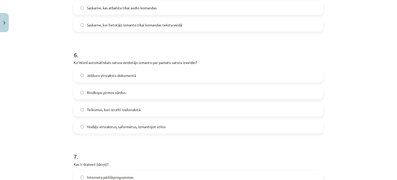
click at [129, 127] on span "Nodaļu virsrakstus, saformētus, izmantojot stilus" at bounding box center [126, 126] width 79 height 5
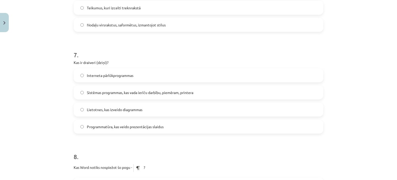
scroll to position [672, 0]
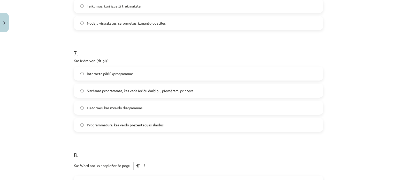
click at [117, 93] on label "Sistēmas programmas, kas vada ierīču darbību, piemēram, printera" at bounding box center [198, 90] width 249 height 13
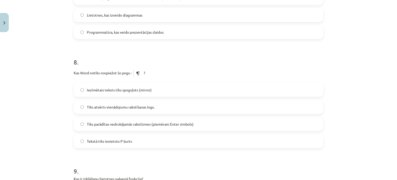
scroll to position [801, 0]
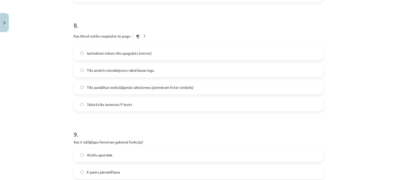
click at [102, 80] on div "Tiks parādītas nedrukājamās rakstīzmes (piemēram Enter simbols)" at bounding box center [199, 87] width 250 height 14
click at [102, 89] on span "Tiks parādītas nedrukājamās rakstīzmes (piemēram Enter simbols)" at bounding box center [140, 86] width 107 height 5
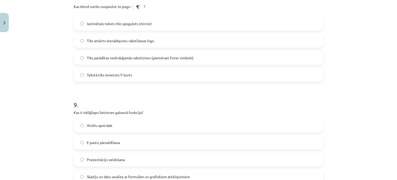
scroll to position [853, 0]
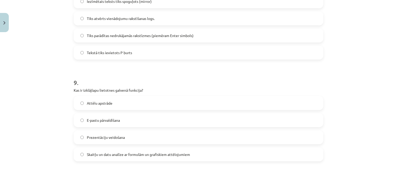
click at [114, 152] on span "Skaitļu un datu analīze ar formulām un grafiskiem attēlojumiem" at bounding box center [138, 153] width 103 height 5
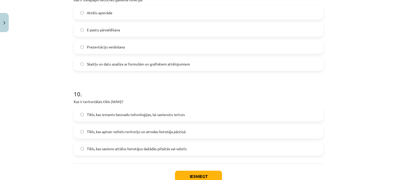
scroll to position [978, 0]
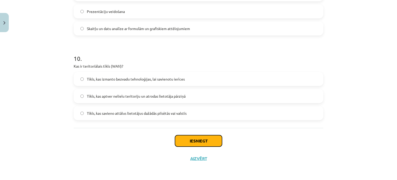
click at [204, 141] on button "Iesniegt" at bounding box center [198, 140] width 47 height 11
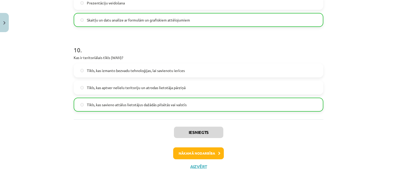
scroll to position [995, 0]
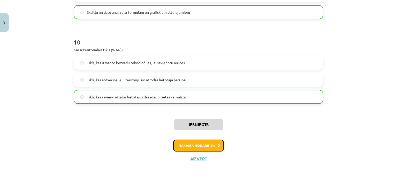
click at [207, 145] on button "Nākamā nodarbība" at bounding box center [198, 145] width 51 height 12
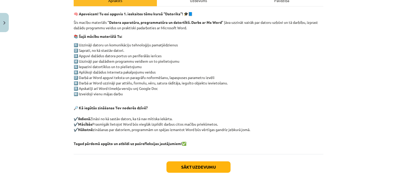
scroll to position [107, 0]
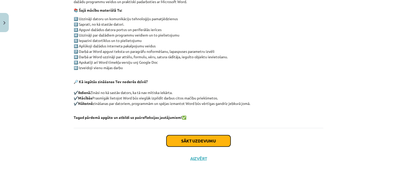
click at [196, 139] on button "Sākt uzdevumu" at bounding box center [198, 140] width 64 height 11
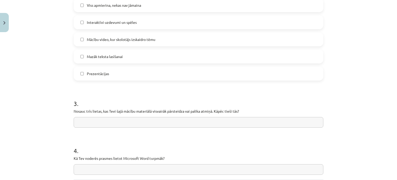
scroll to position [426, 0]
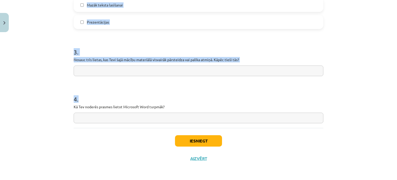
drag, startPoint x: 65, startPoint y: 82, endPoint x: 226, endPoint y: 120, distance: 165.2
click at [226, 120] on div "Mācību tēma: Datorikas - 10. klases 1. ieskaites mācību materiāls #14 Temata ap…" at bounding box center [198, 90] width 397 height 180
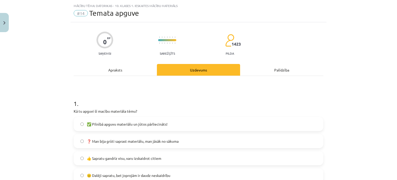
click at [50, 99] on div "Mācību tēma: Datorikas - 10. klases 1. ieskaites mācību materiāls #14 Temata ap…" at bounding box center [198, 90] width 397 height 180
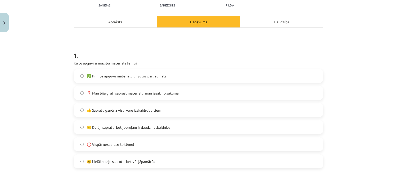
scroll to position [64, 0]
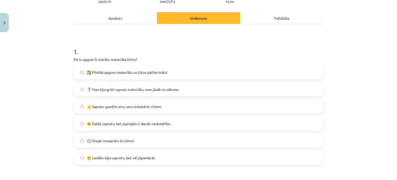
click at [84, 69] on label "✅ Pilnībā apguvu materiālu un jūtos pārliecināts!" at bounding box center [198, 72] width 249 height 13
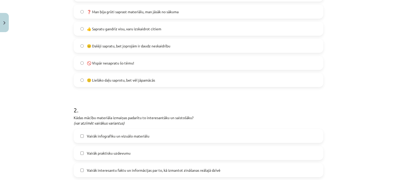
scroll to position [90, 0]
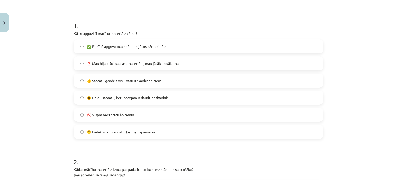
click at [89, 68] on label "❓ Man bija grūti saprast materiālu, man jāsāk no sākuma" at bounding box center [198, 63] width 249 height 13
click at [106, 82] on span "👍 Sapratu gandrīz visu, varu izskaidrot citiem" at bounding box center [124, 80] width 74 height 5
click at [98, 44] on span "✅ Pilnībā apguvu materiālu un jūtos pārliecināts!" at bounding box center [127, 46] width 81 height 5
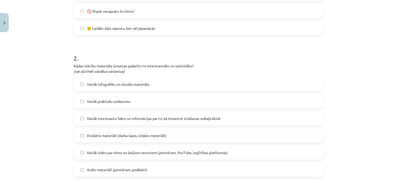
scroll to position [219, 0]
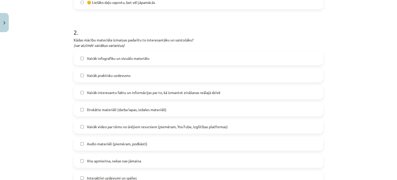
click at [111, 126] on span "Vairāk video par tēmu no ārējiem resursiem (piemēram, YouTube, izglītības platf…" at bounding box center [157, 126] width 141 height 5
click at [84, 56] on label "Vairāk infografiku un vizuālo materiālu" at bounding box center [198, 58] width 249 height 13
click at [94, 96] on label "Vairāk interesantu faktu un informācijas par to, kā izmantot zināšanas reālajā …" at bounding box center [198, 92] width 249 height 13
click at [100, 92] on span "Vairāk interesantu faktu un informācijas par to, kā izmantot zināšanas reālajā …" at bounding box center [154, 92] width 134 height 5
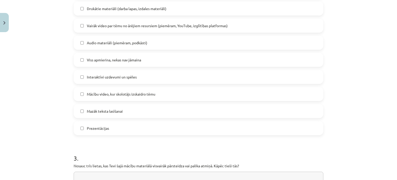
scroll to position [322, 0]
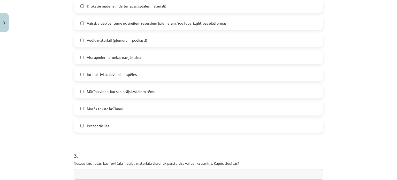
click at [103, 92] on span "Mācību video, kur skolotājs izskaidro tēmu" at bounding box center [121, 91] width 68 height 5
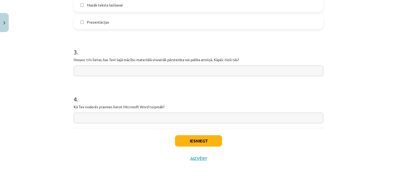
scroll to position [400, 0]
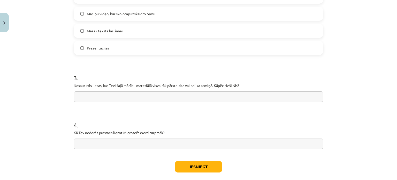
drag, startPoint x: 71, startPoint y: 85, endPoint x: 215, endPoint y: 90, distance: 143.7
click at [214, 90] on div "3 . Nosauc trīs lietas, kas Tevi šajā mācību materiālā visvairāk pārsteidza vai…" at bounding box center [199, 83] width 250 height 37
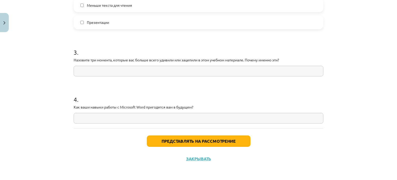
scroll to position [426, 0]
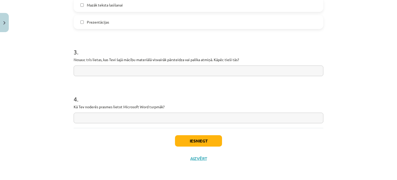
click at [189, 70] on input "text" at bounding box center [199, 70] width 250 height 11
click at [190, 137] on button "Iesniegt" at bounding box center [198, 140] width 47 height 11
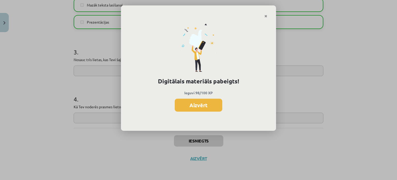
click at [198, 107] on button "Aizvērt" at bounding box center [199, 104] width 48 height 13
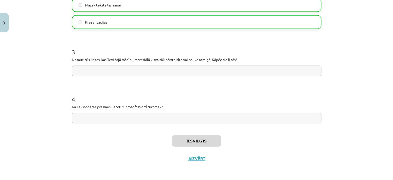
click at [199, 161] on div "Iesniegts Aizvērt" at bounding box center [197, 146] width 250 height 36
click at [199, 158] on button "Aizvērt" at bounding box center [197, 158] width 20 height 5
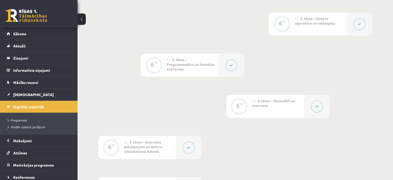
scroll to position [212, 0]
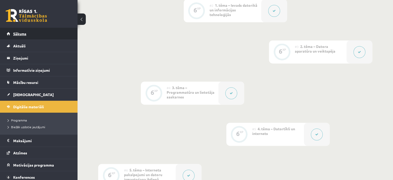
click at [41, 33] on link "Sākums" at bounding box center [39, 34] width 64 height 12
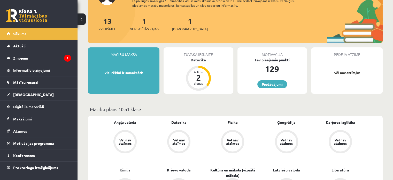
scroll to position [26, 0]
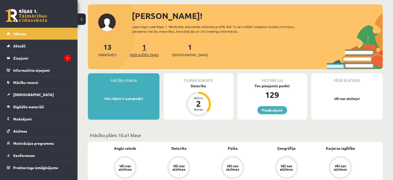
click at [148, 54] on span "Neizlasītās ziņas" at bounding box center [144, 54] width 29 height 5
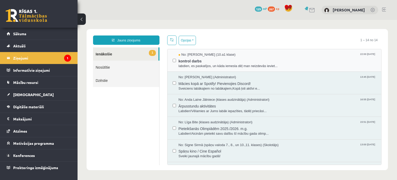
click at [228, 69] on div "No: [PERSON_NAME] (10.a1 klase) 22:00 [DATE] kontrol darbs labdien, es paskatīj…" at bounding box center [274, 60] width 214 height 22
click at [221, 62] on span "kontrol darbs" at bounding box center [278, 60] width 198 height 6
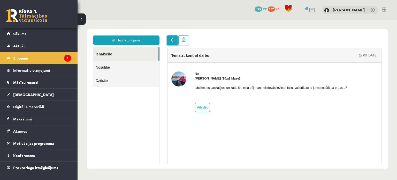
click at [170, 44] on link at bounding box center [172, 40] width 10 height 10
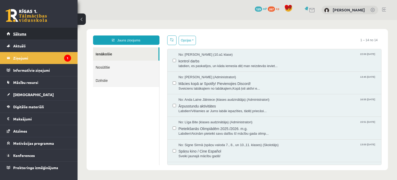
click at [35, 31] on link "Sākums" at bounding box center [39, 34] width 64 height 12
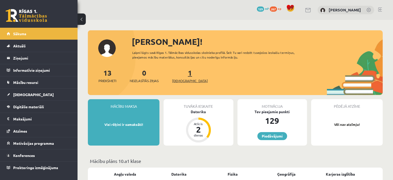
click at [189, 79] on span "[DEMOGRAPHIC_DATA]" at bounding box center [190, 80] width 36 height 5
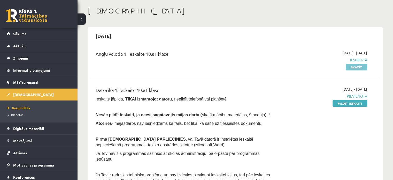
scroll to position [52, 0]
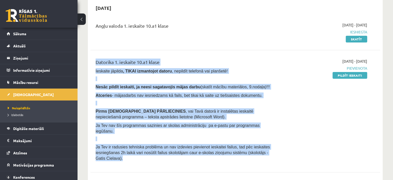
drag, startPoint x: 87, startPoint y: 50, endPoint x: 249, endPoint y: 160, distance: 195.7
click at [266, 76] on p at bounding box center [185, 78] width 179 height 5
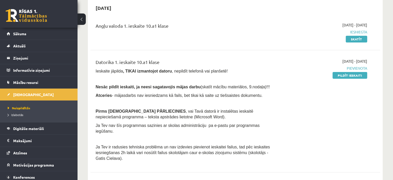
scroll to position [78, 0]
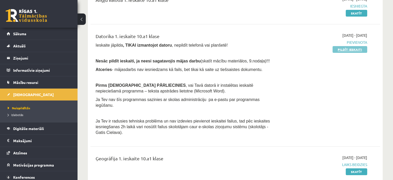
click at [355, 51] on link "Pildīt ieskaiti" at bounding box center [350, 49] width 35 height 7
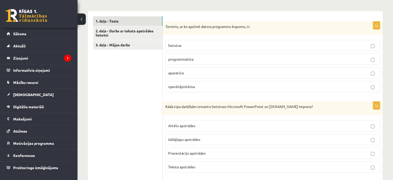
scroll to position [103, 0]
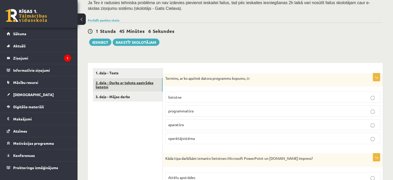
click at [124, 88] on link "2. daļa - Darbs ar teksta apstrādes lietotni" at bounding box center [128, 85] width 70 height 14
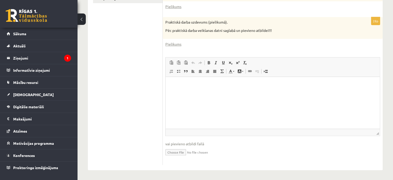
scroll to position [150, 0]
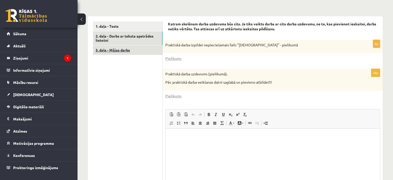
click at [123, 47] on link "3. daļa - Mājas darbs" at bounding box center [128, 50] width 70 height 10
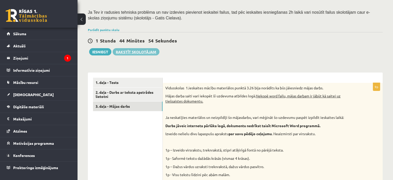
scroll to position [94, 0]
click at [128, 83] on link "1. daļa - Tests" at bounding box center [128, 83] width 70 height 10
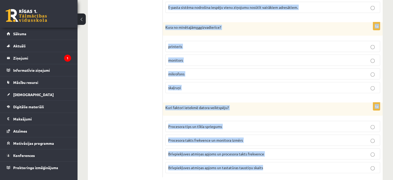
scroll to position [1472, 0]
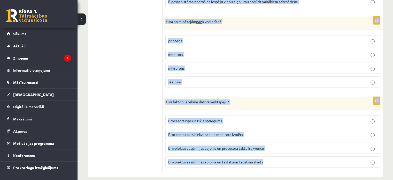
drag, startPoint x: 164, startPoint y: 37, endPoint x: 315, endPoint y: 185, distance: 211.4
copy form "Loremip, do si ametco adipis elitseddo eiusmo, te: incididu utlaboreetdol magna…"
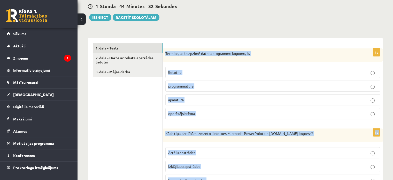
scroll to position [129, 0]
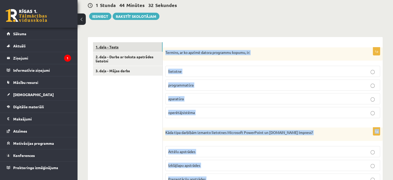
click at [119, 51] on link "1. daļa - Tests" at bounding box center [128, 47] width 70 height 10
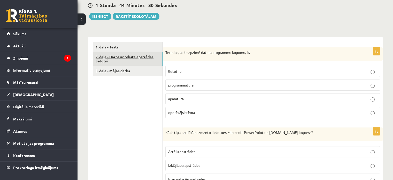
click at [118, 54] on link "2. daļa - Darbs ar teksta apstrādes lietotni" at bounding box center [128, 59] width 70 height 14
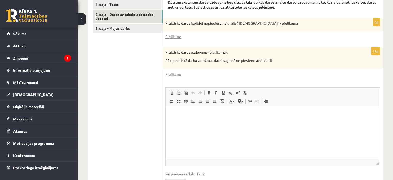
scroll to position [181, 0]
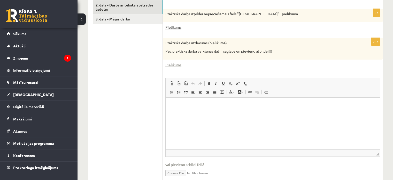
click at [172, 30] on div "0p Praktiskā darba izpildei nepieciešamais fails "Latvijas_prezidenti" - pielik…" at bounding box center [273, 21] width 220 height 24
click at [173, 28] on link "Pielikums" at bounding box center [173, 27] width 16 height 5
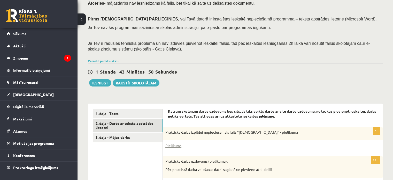
scroll to position [103, 0]
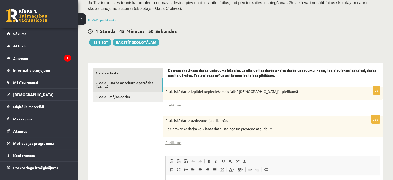
click at [129, 71] on link "1. daļa - Tests" at bounding box center [128, 73] width 70 height 10
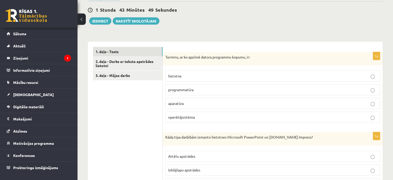
scroll to position [155, 0]
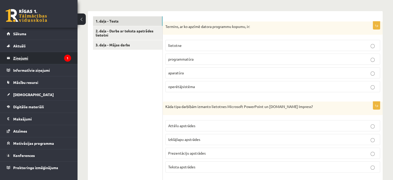
click at [57, 56] on legend "Ziņojumi 1" at bounding box center [42, 58] width 58 height 12
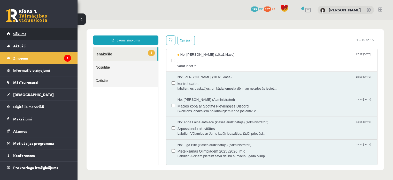
click at [24, 32] on span "Sākums" at bounding box center [19, 33] width 13 height 5
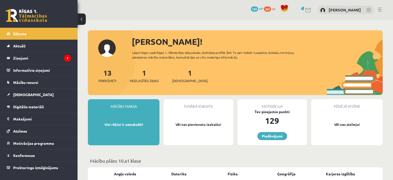
click at [175, 77] on div "1 Ieskaites" at bounding box center [190, 75] width 36 height 16
click at [176, 75] on div "1 Ieskaites" at bounding box center [190, 75] width 36 height 16
click at [179, 79] on span "[DEMOGRAPHIC_DATA]" at bounding box center [190, 80] width 36 height 5
click at [141, 77] on div "1 Neizlasītās ziņas" at bounding box center [144, 75] width 29 height 16
click at [144, 74] on link "1 Neizlasītās ziņas" at bounding box center [144, 75] width 29 height 15
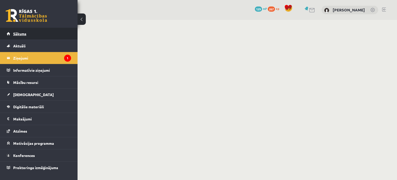
click at [28, 34] on link "Sākums" at bounding box center [39, 34] width 64 height 12
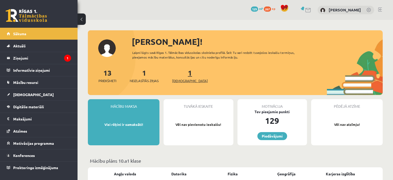
click at [179, 80] on span "[DEMOGRAPHIC_DATA]" at bounding box center [190, 80] width 36 height 5
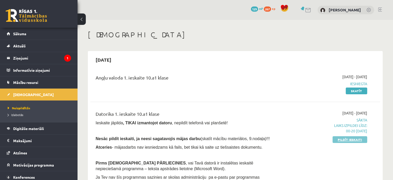
click at [358, 141] on link "Pildīt ieskaiti" at bounding box center [350, 139] width 35 height 7
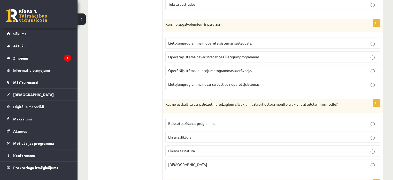
scroll to position [388, 0]
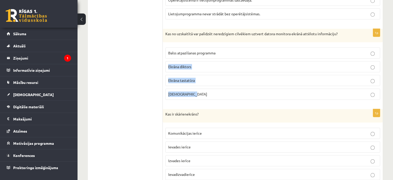
drag, startPoint x: 393, startPoint y: 53, endPoint x: 393, endPoint y: 59, distance: 5.2
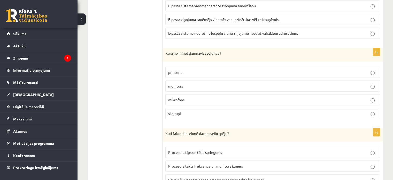
scroll to position [1472, 0]
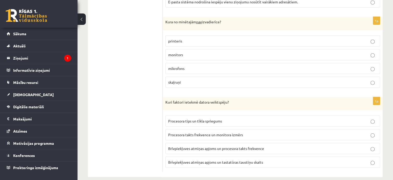
click at [214, 146] on span "Brīvpiekļuves atmiņas apjoms un procesora takts frekvence" at bounding box center [216, 148] width 96 height 5
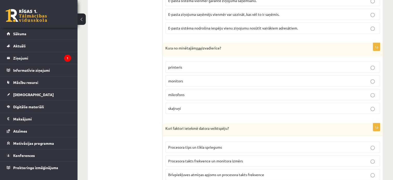
scroll to position [1420, 0]
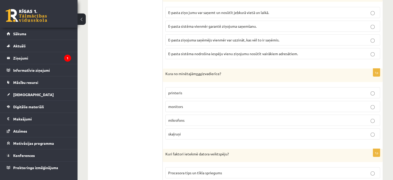
click at [189, 117] on p "mikrofons" at bounding box center [272, 119] width 209 height 5
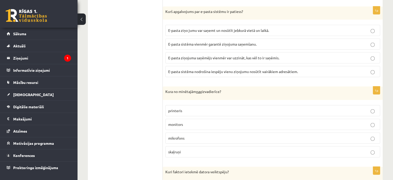
scroll to position [1369, 0]
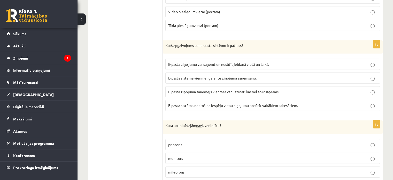
click at [284, 103] on span "E-pasta sistēma nodrošina iespēju vienu ziņojumu nosūtīt vairākiem adresātiem." at bounding box center [233, 105] width 130 height 5
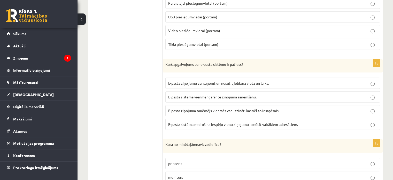
scroll to position [1291, 0]
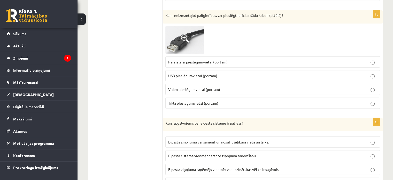
click at [206, 73] on p "USB pieslēgumvietai (portam)" at bounding box center [272, 75] width 209 height 5
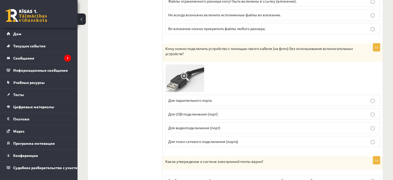
scroll to position [1265, 0]
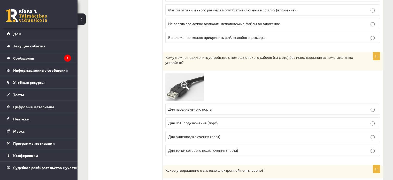
click at [243, 120] on p "Для USB-подключения (порт)" at bounding box center [272, 122] width 209 height 5
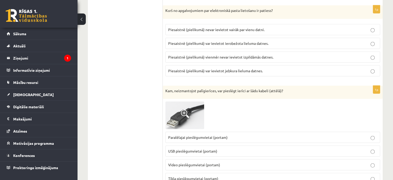
scroll to position [1188, 0]
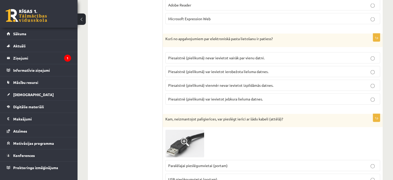
click at [239, 69] on span "Piesaistnē (pielikumā) var ievietot ierobežota lieluma datnes." at bounding box center [218, 71] width 100 height 5
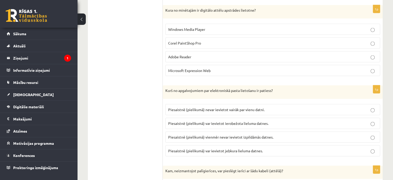
scroll to position [1085, 0]
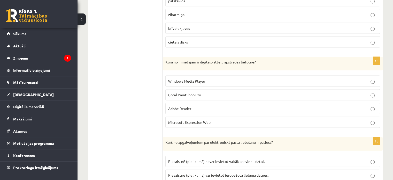
click at [188, 92] on span "Corel PaintShop Pro" at bounding box center [184, 94] width 33 height 5
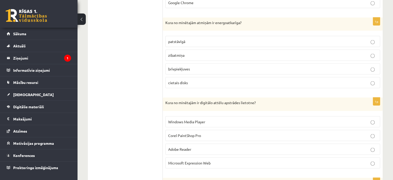
scroll to position [1007, 0]
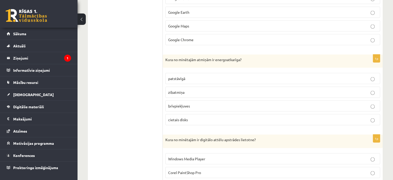
click at [192, 103] on p "brīvpiekļuves" at bounding box center [272, 105] width 209 height 5
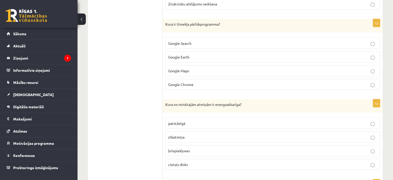
scroll to position [955, 0]
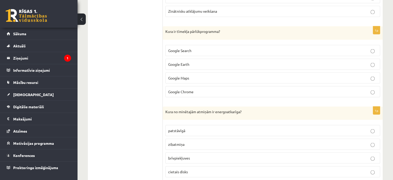
click at [197, 91] on label "Google Chrome" at bounding box center [272, 91] width 215 height 11
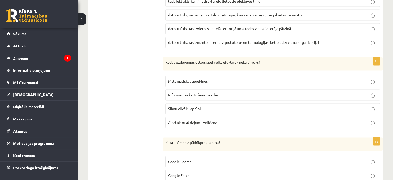
scroll to position [826, 0]
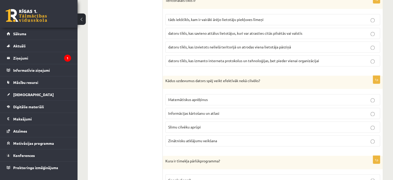
click at [211, 113] on label "Informācijas kārtošanu un atlasi" at bounding box center [272, 112] width 215 height 11
click at [284, 32] on p "datoru tīkls, kas savieno attālus lietotājus, kuri var atrasties citās pilsētās…" at bounding box center [272, 32] width 209 height 5
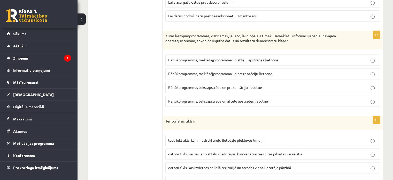
scroll to position [697, 0]
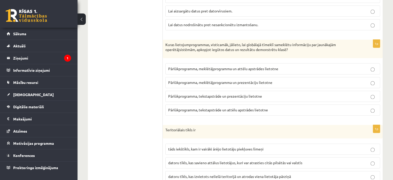
click at [244, 83] on label "Pārlūkprogramma, meklētājprogramma un prezentāciju lietotne" at bounding box center [272, 82] width 215 height 11
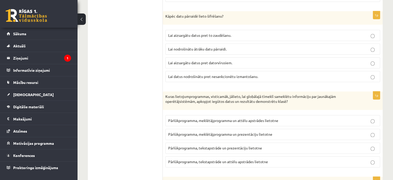
click at [209, 33] on span "Lai aizsargātu datus pret to zaudēšanu." at bounding box center [199, 35] width 63 height 5
click at [218, 47] on span "Lai nodrošinātu ātrāku datu pārraidi." at bounding box center [197, 49] width 58 height 5
click at [232, 61] on span "Lai aizsargātu datus pret datorvīrusiem." at bounding box center [200, 62] width 64 height 5
click at [244, 74] on span "Lai datus nodrošinātu pret nesankcionētu izmantošanu." at bounding box center [213, 76] width 90 height 5
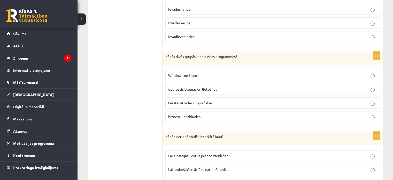
scroll to position [516, 0]
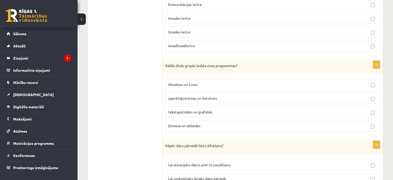
click at [186, 96] on span "operētājsistēmas un lietotnes" at bounding box center [192, 98] width 49 height 5
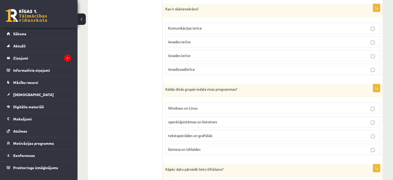
scroll to position [464, 0]
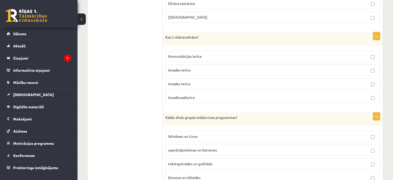
click at [209, 98] on label "Ievadizvadierīce" at bounding box center [272, 97] width 215 height 11
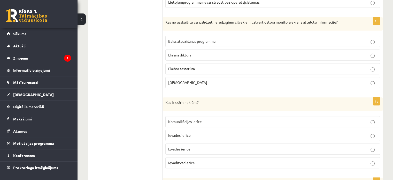
scroll to position [387, 0]
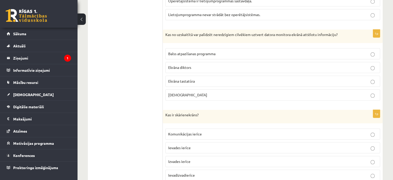
click at [194, 65] on p "Ekrāna diktors" at bounding box center [272, 67] width 209 height 5
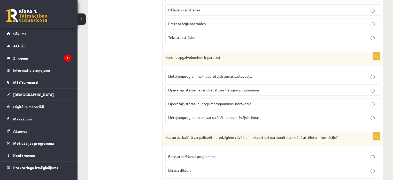
scroll to position [258, 0]
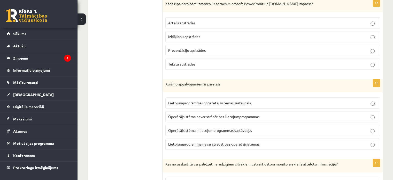
click at [235, 144] on span "Lietojumprogramma nevar strādāt bez operētājsistēmas." at bounding box center [214, 143] width 92 height 5
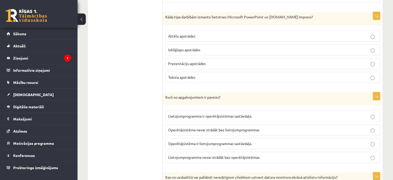
scroll to position [232, 0]
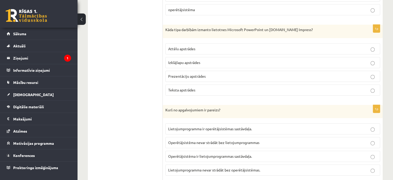
click at [196, 79] on label "Prezentāciju apstrādes" at bounding box center [272, 76] width 215 height 11
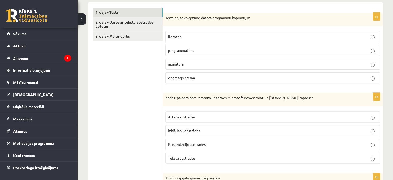
scroll to position [154, 0]
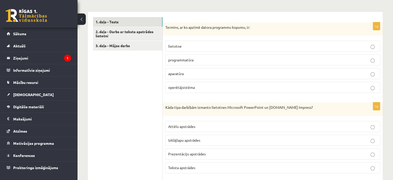
click at [190, 62] on p "programmatūra" at bounding box center [272, 59] width 209 height 5
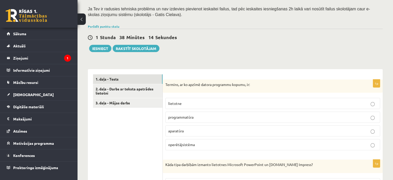
scroll to position [129, 0]
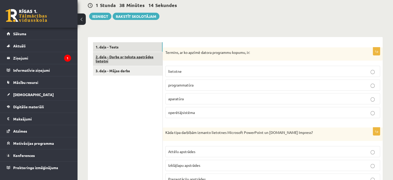
click at [146, 56] on link "2. daļa - Darbs ar teksta apstrādes lietotni" at bounding box center [128, 59] width 70 height 14
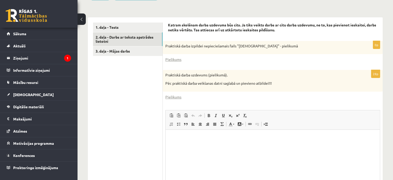
scroll to position [0, 0]
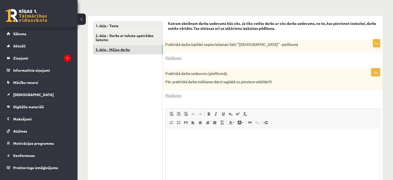
click at [100, 48] on link "3. daļa - Mājas darbs" at bounding box center [128, 50] width 70 height 10
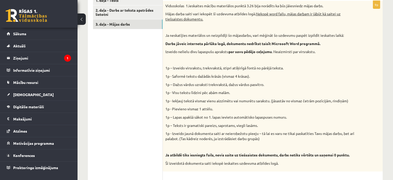
scroll to position [145, 0]
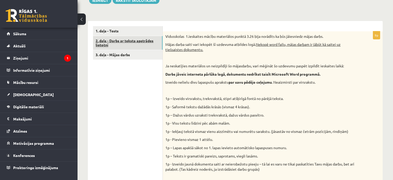
click at [135, 40] on link "2. daļa - Darbs ar teksta apstrādes lietotni" at bounding box center [128, 43] width 70 height 14
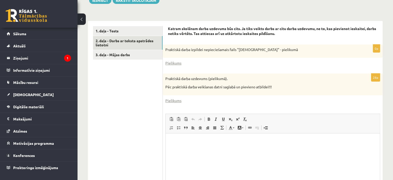
scroll to position [0, 0]
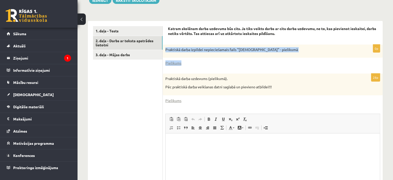
drag, startPoint x: 165, startPoint y: 50, endPoint x: 189, endPoint y: 61, distance: 27.3
click at [189, 61] on div "0p Praktiskā darba izpildei nepieciešamais fails "[DEMOGRAPHIC_DATA]" - pieliku…" at bounding box center [273, 56] width 220 height 24
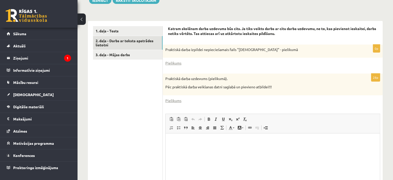
click at [217, 64] on div "Pielikums" at bounding box center [272, 62] width 215 height 5
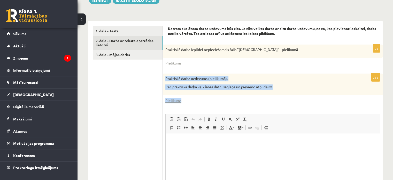
drag, startPoint x: 163, startPoint y: 76, endPoint x: 246, endPoint y: 97, distance: 85.9
click at [247, 98] on div "28p Praktiskā darba uzdevums (pielikumā). Pēc praktiskā darba veikšanas datni s…" at bounding box center [273, 146] width 220 height 147
drag, startPoint x: 205, startPoint y: 84, endPoint x: 193, endPoint y: 94, distance: 15.3
click at [193, 94] on div "Praktiskā darba uzdevums (pielikumā). Pēc praktiskā darba veikšanas datni sagla…" at bounding box center [273, 83] width 220 height 21
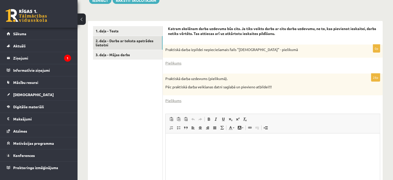
drag, startPoint x: 253, startPoint y: 99, endPoint x: 180, endPoint y: 83, distance: 75.4
click at [252, 100] on div "Pielikums" at bounding box center [272, 100] width 215 height 5
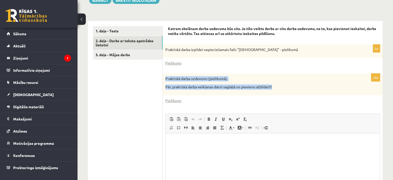
drag, startPoint x: 165, startPoint y: 78, endPoint x: 272, endPoint y: 85, distance: 106.7
click at [278, 87] on div "Praktiskā darba uzdevums (pielikumā). Pēc praktiskā darba veikšanas datni sagla…" at bounding box center [273, 83] width 220 height 21
copy div "Praktiskā darba uzdevums (pielikumā). Pēc praktiskā darba veikšanas datni sagla…"
